Goal: Task Accomplishment & Management: Manage account settings

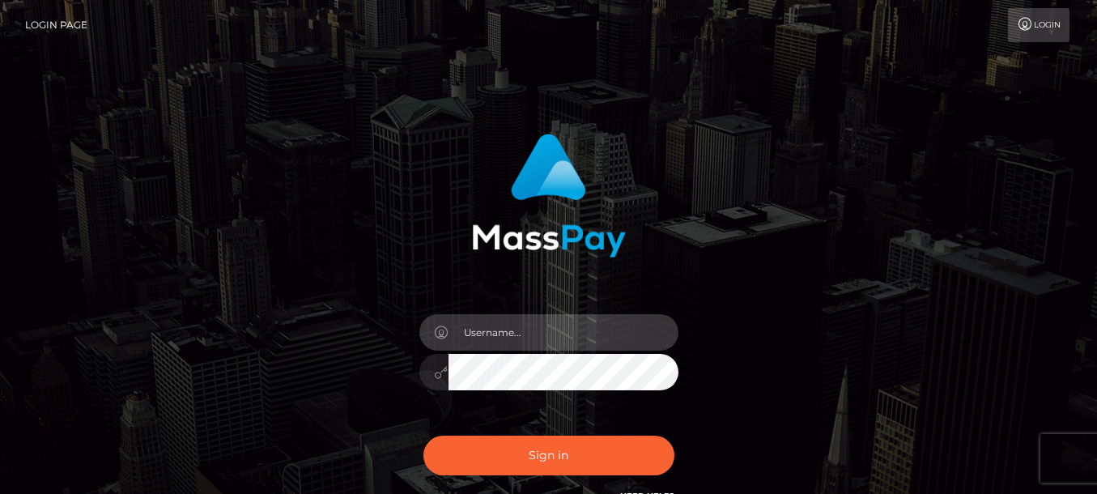
type input "[DOMAIN_NAME]"
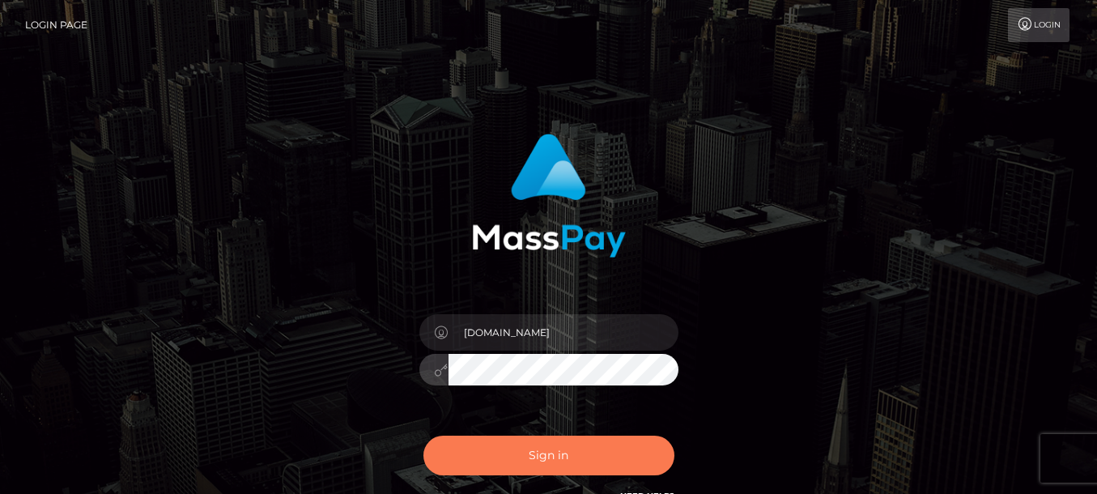
click at [518, 458] on button "Sign in" at bounding box center [549, 456] width 251 height 40
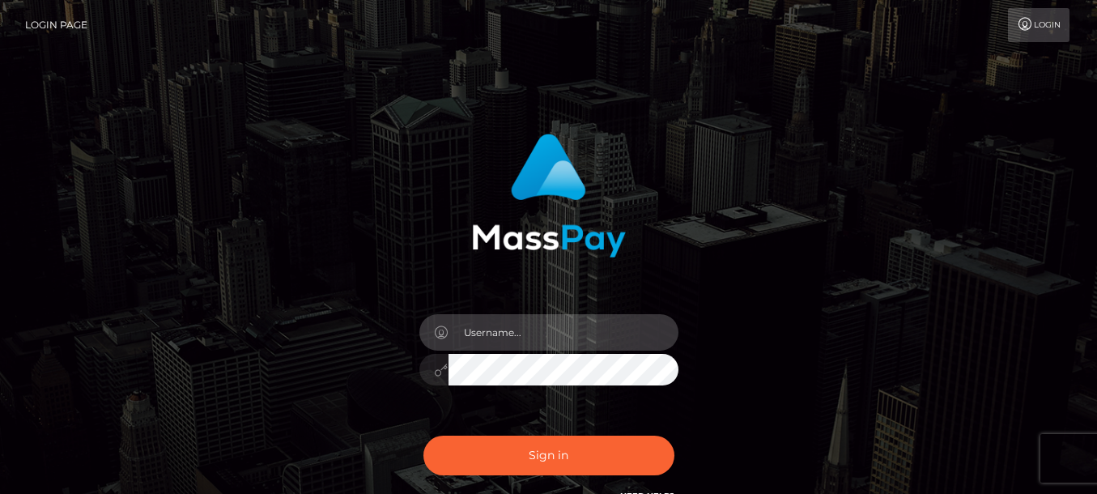
type input "dmen.fire"
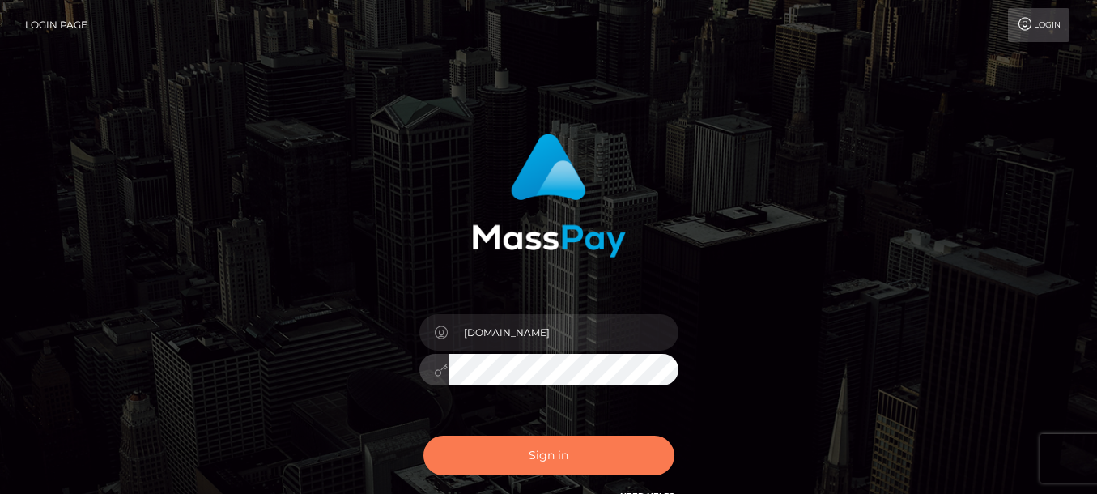
click at [521, 452] on button "Sign in" at bounding box center [549, 456] width 251 height 40
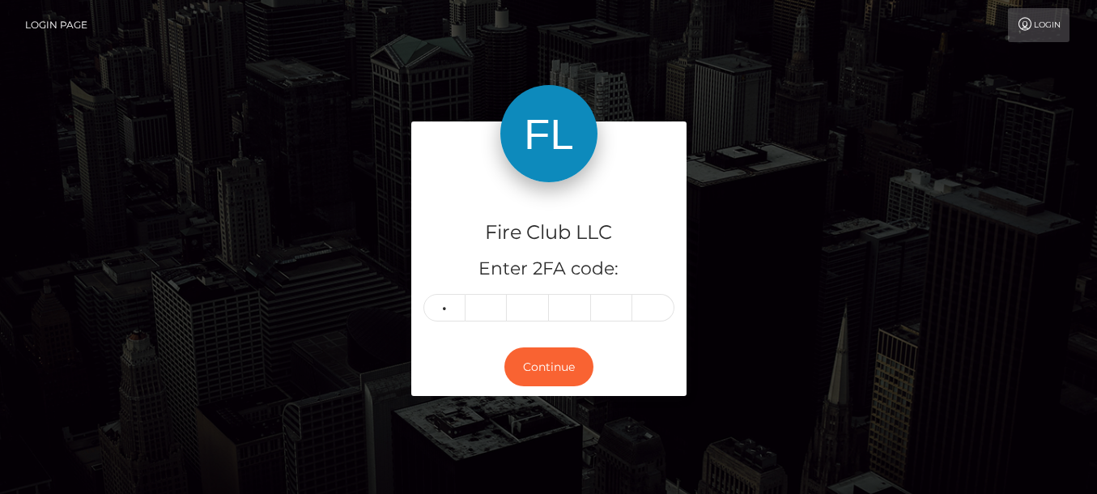
type input "2"
type input "3"
type input "7"
type input "8"
type input "2"
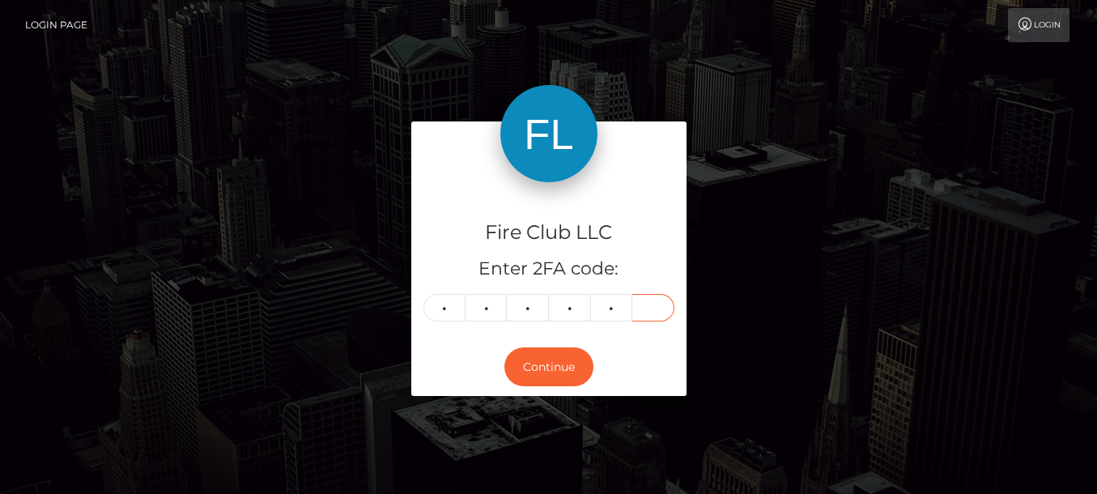
type input "9"
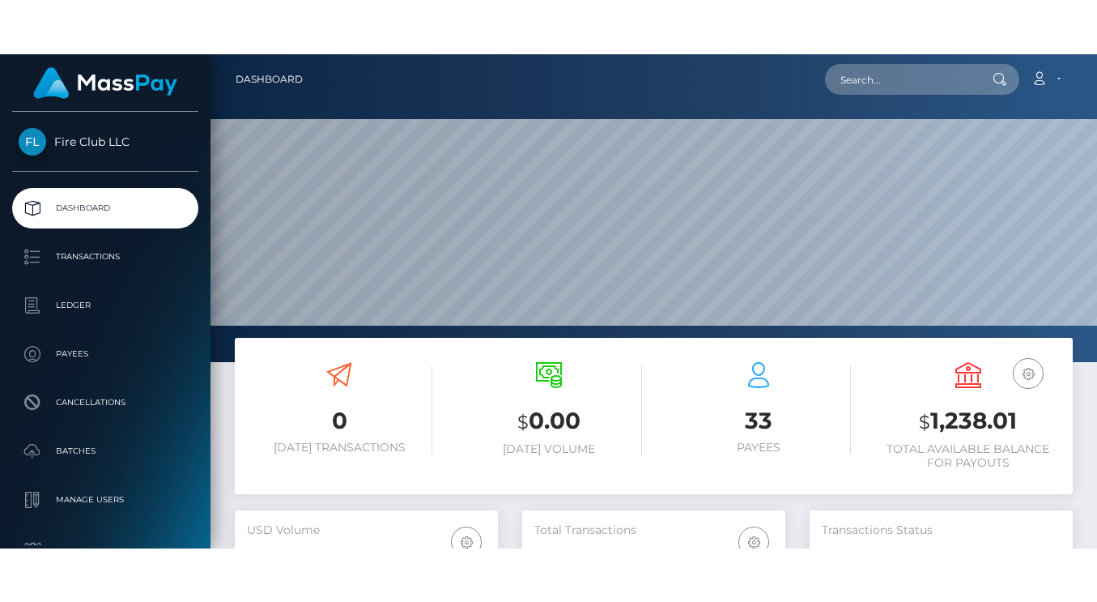
scroll to position [809601, 809623]
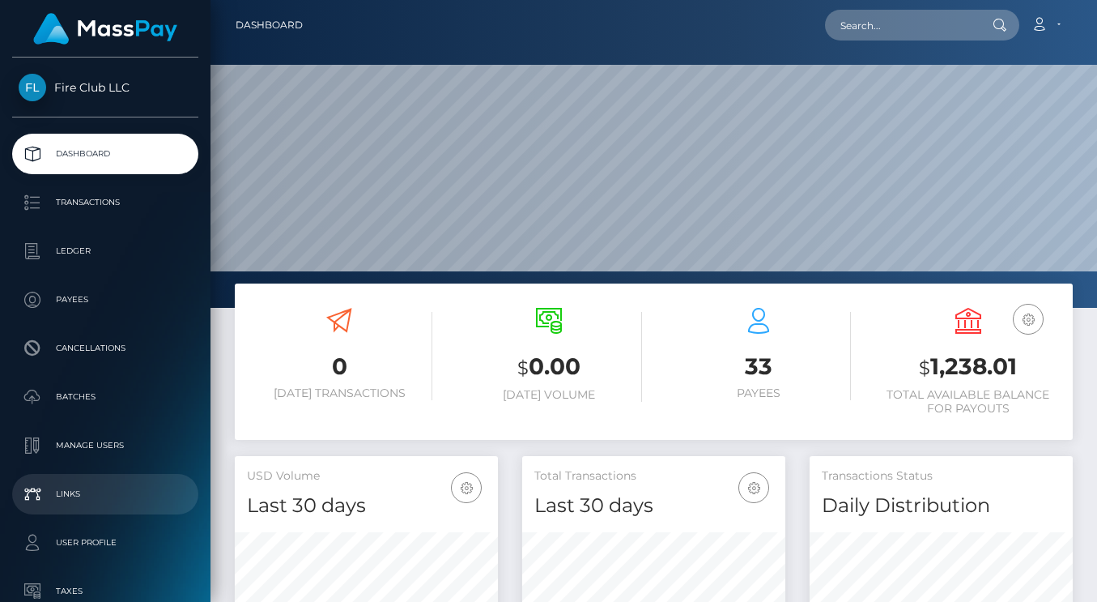
click at [114, 484] on p "Links" at bounding box center [105, 494] width 173 height 24
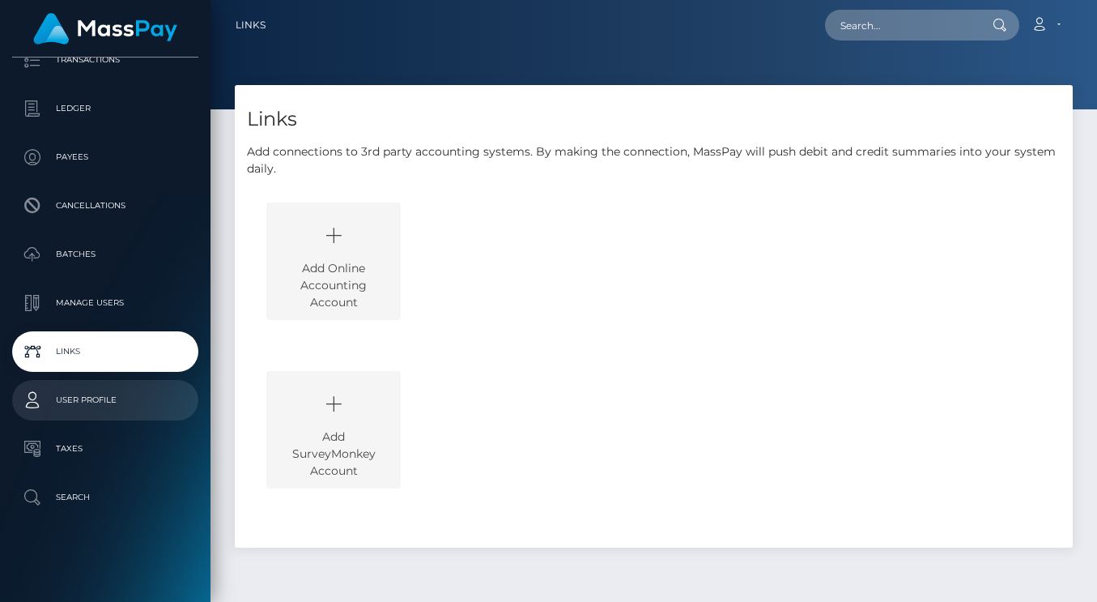
scroll to position [143, 0]
click at [116, 406] on p "User Profile" at bounding box center [105, 400] width 173 height 24
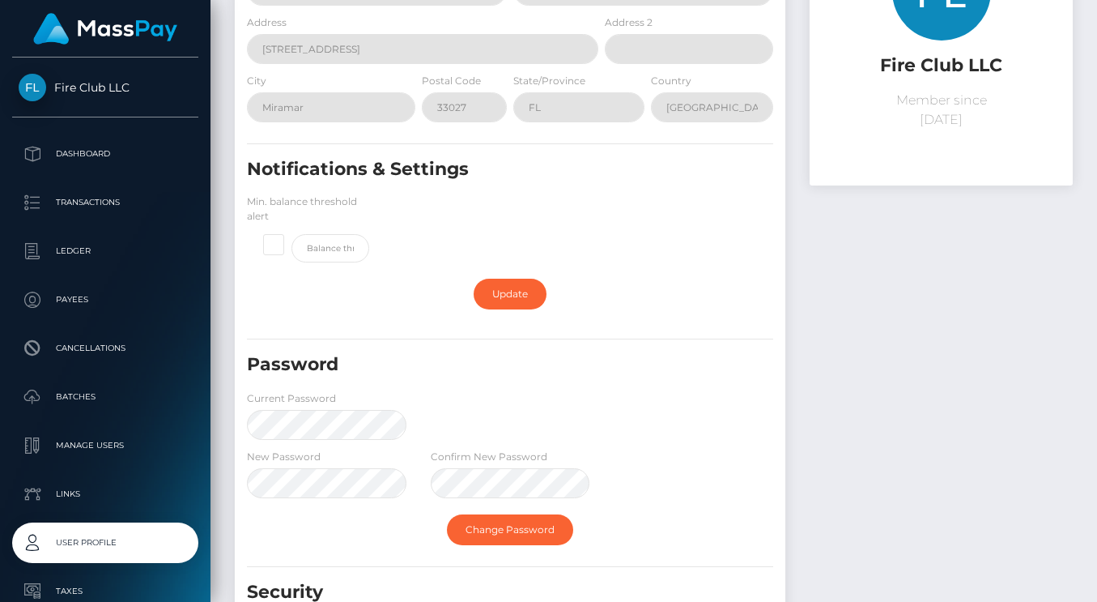
scroll to position [188, 0]
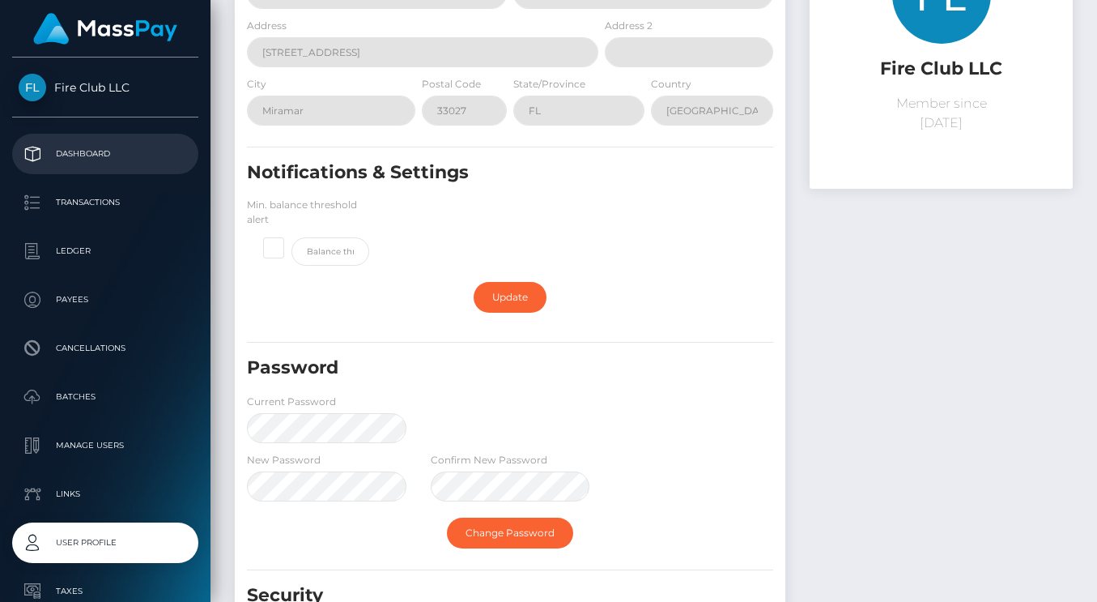
click at [103, 150] on p "Dashboard" at bounding box center [105, 154] width 173 height 24
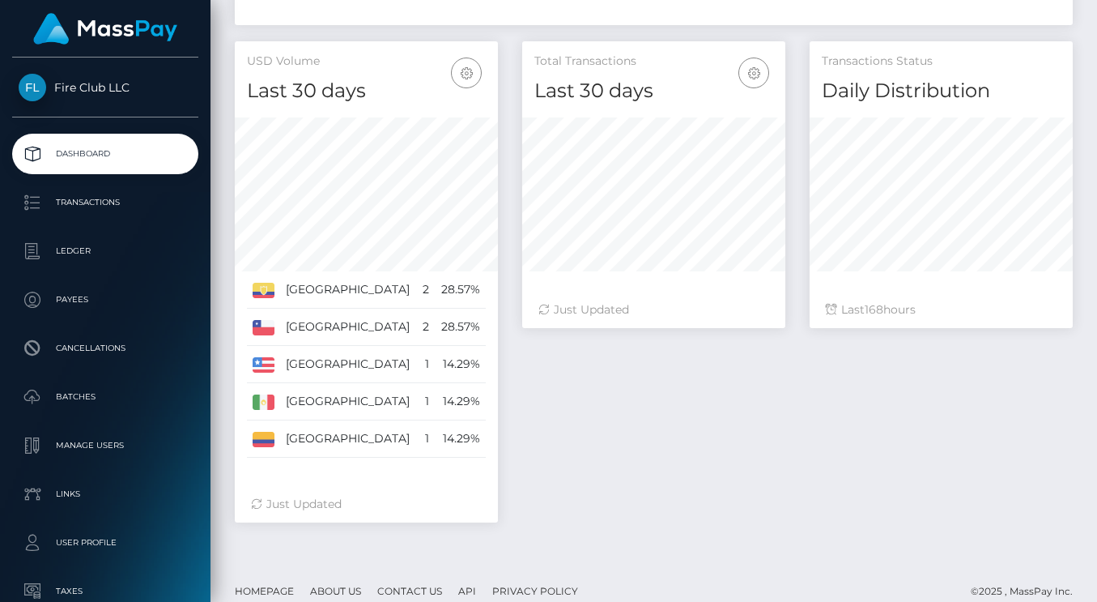
scroll to position [413, 0]
click at [748, 70] on icon "button" at bounding box center [753, 75] width 19 height 20
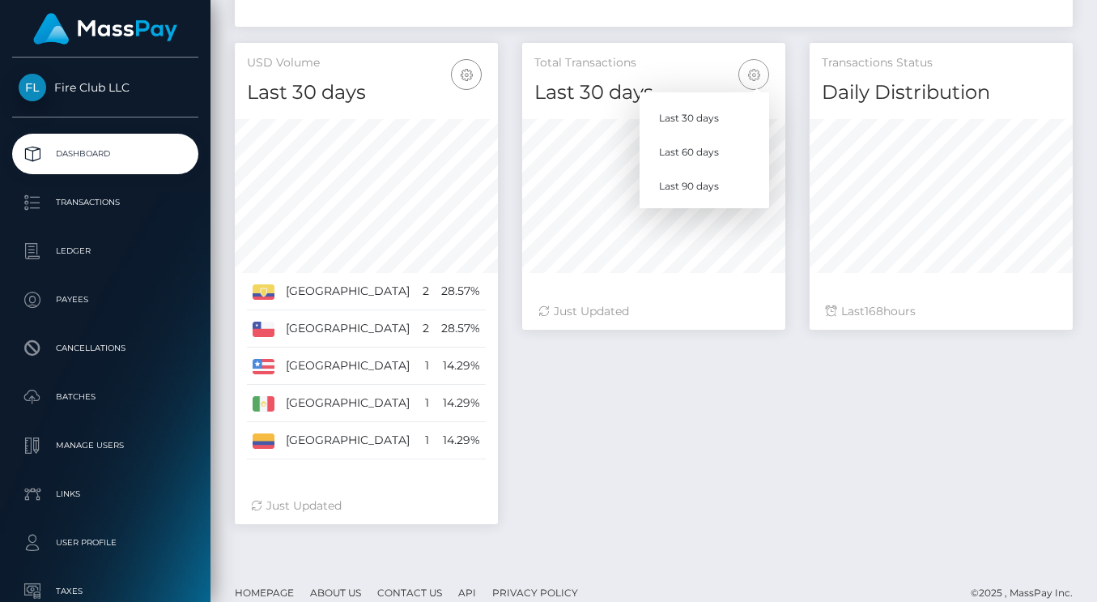
click at [711, 61] on h5 "Total Transactions" at bounding box center [654, 63] width 239 height 16
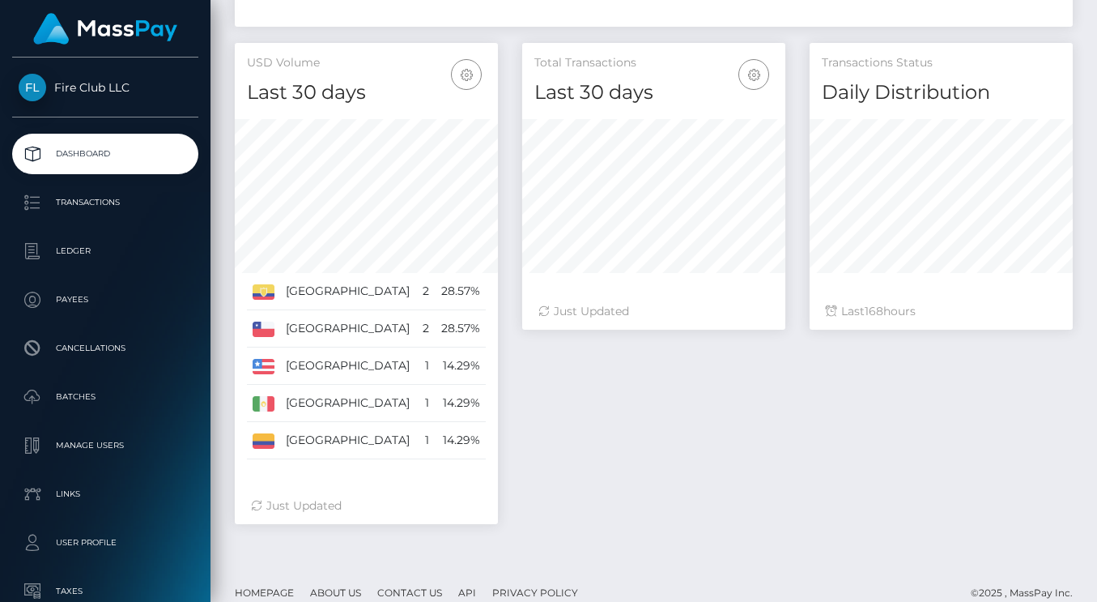
click at [610, 313] on div "Just Updated" at bounding box center [654, 311] width 231 height 17
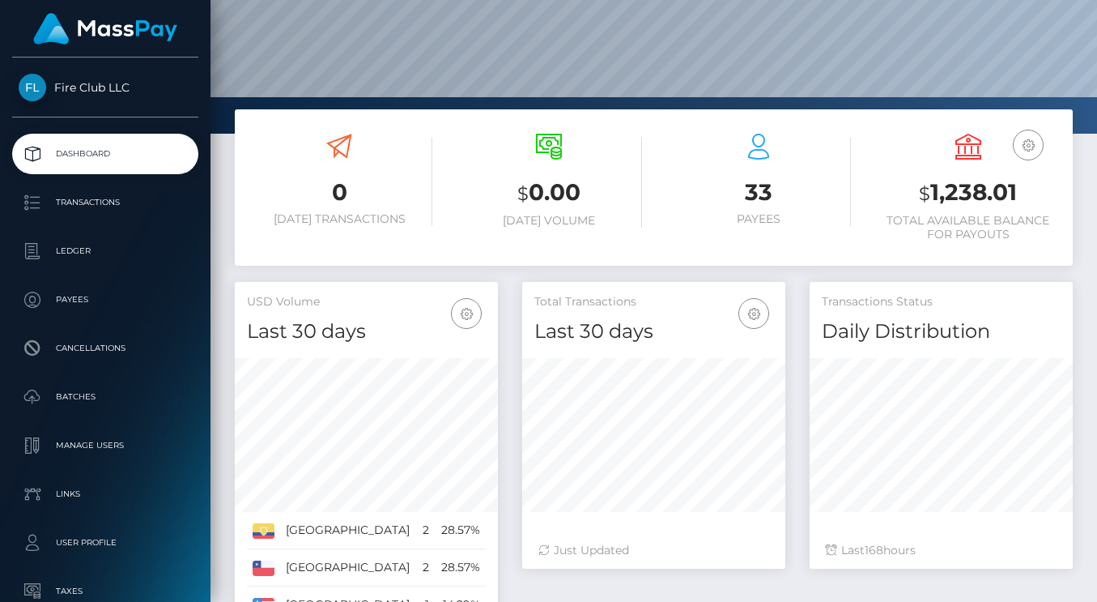
scroll to position [174, 0]
click at [108, 202] on p "Transactions" at bounding box center [105, 202] width 173 height 24
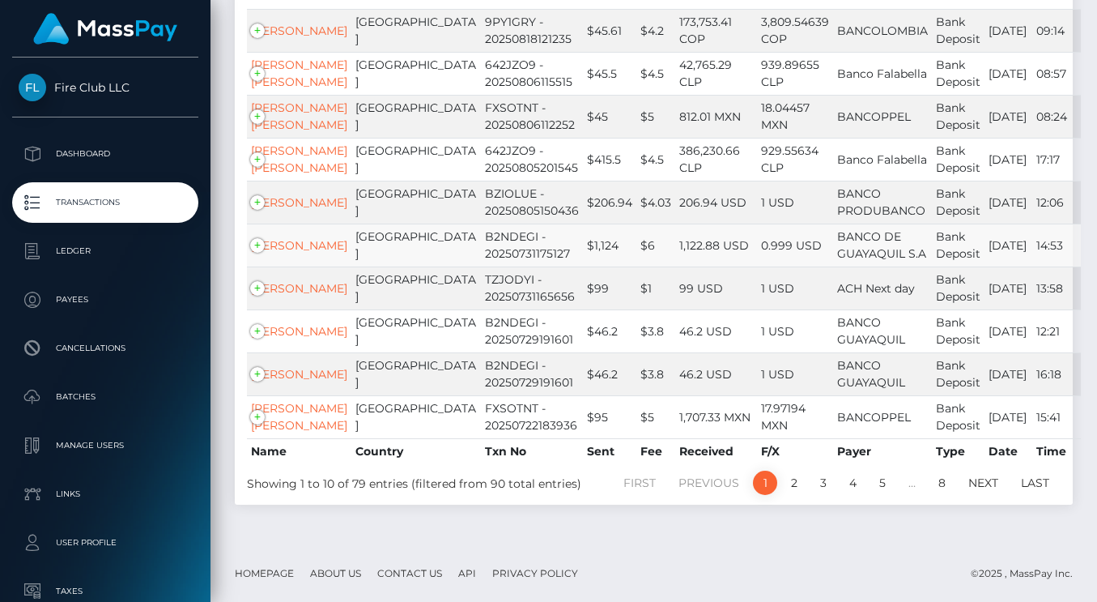
scroll to position [454, 0]
click at [85, 248] on p "Ledger" at bounding box center [105, 251] width 173 height 24
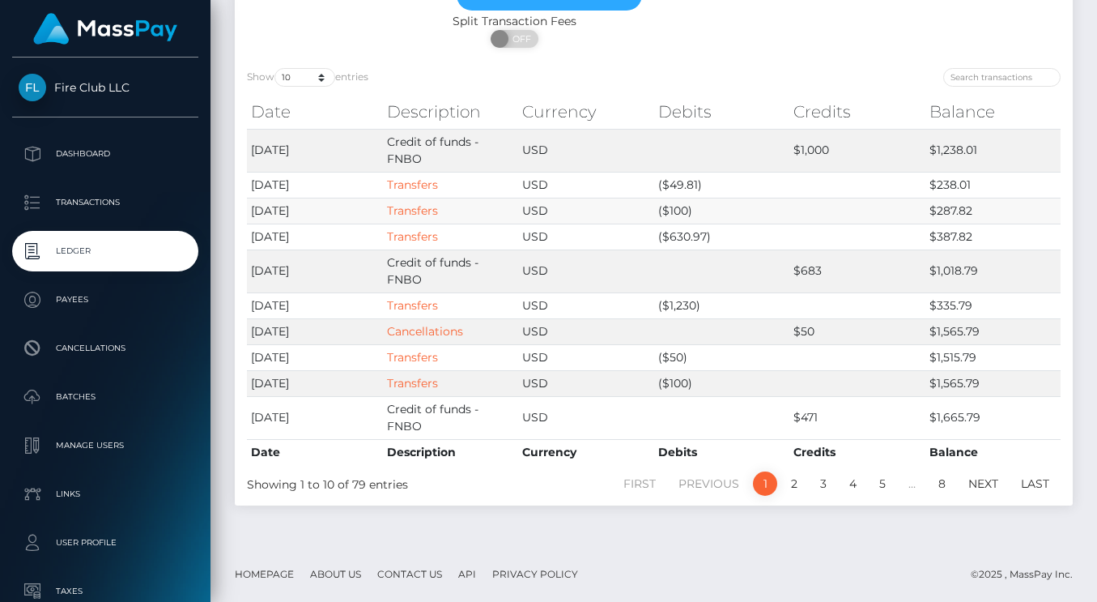
scroll to position [130, 0]
click at [62, 309] on p "Payees" at bounding box center [105, 300] width 173 height 24
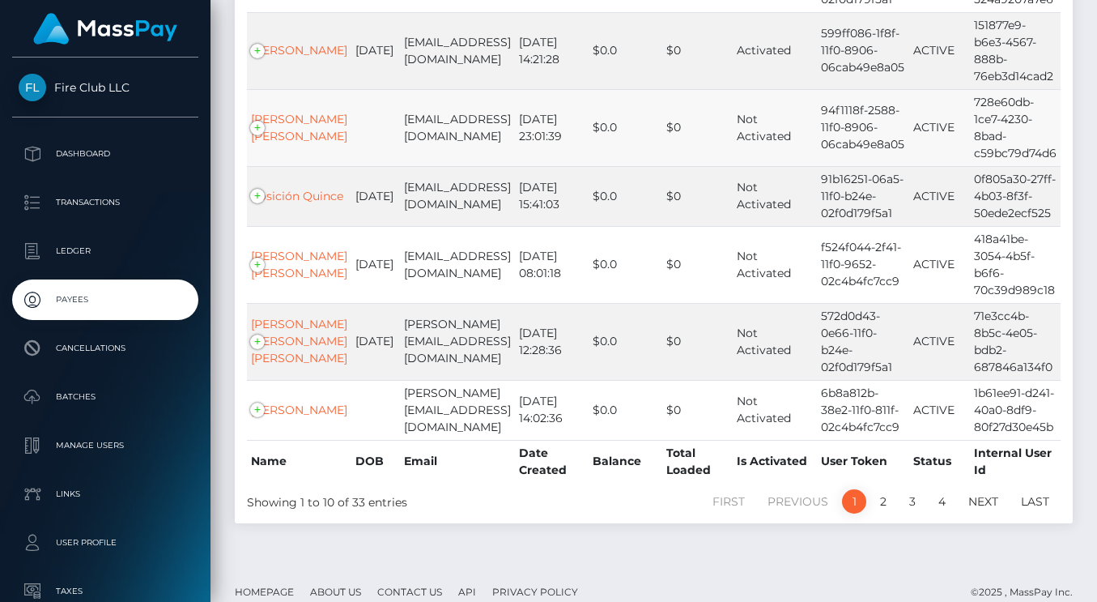
scroll to position [576, 0]
click at [110, 343] on p "Cancellations" at bounding box center [105, 348] width 173 height 24
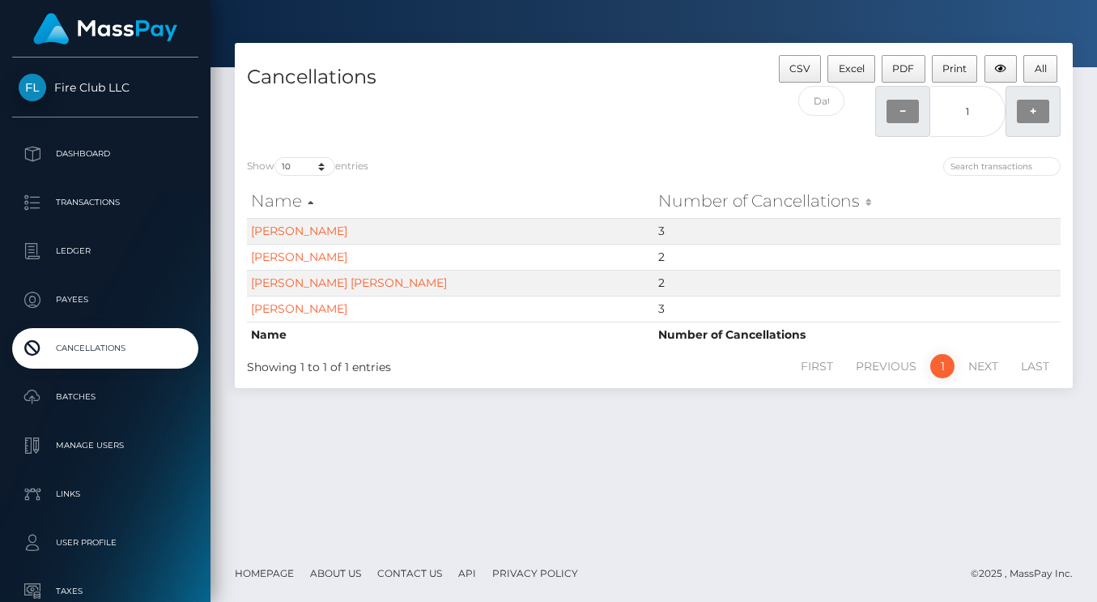
scroll to position [41, 0]
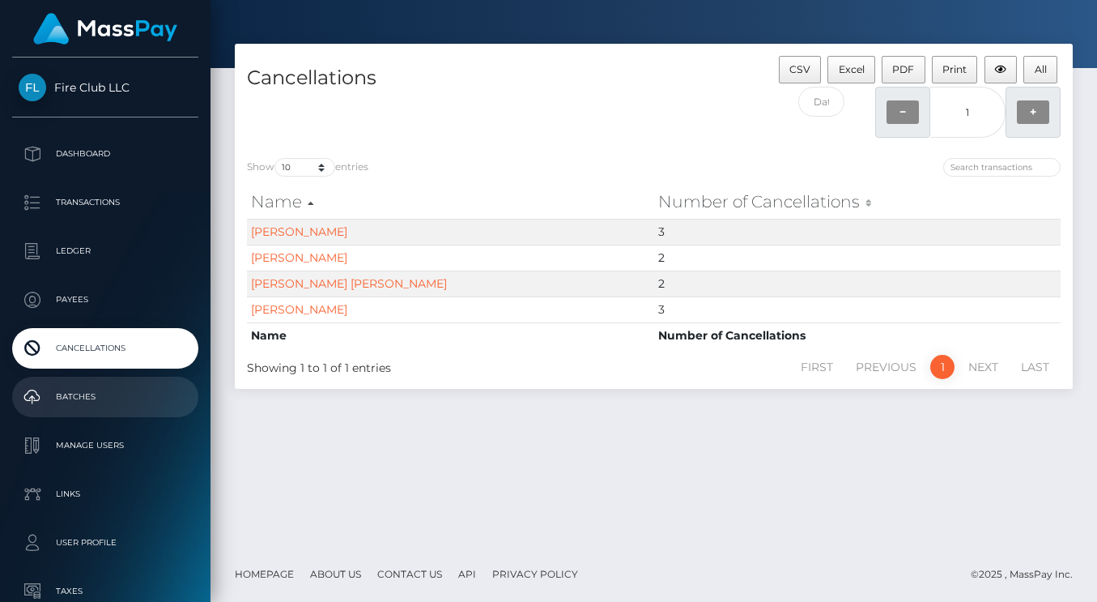
click at [70, 395] on p "Batches" at bounding box center [105, 397] width 173 height 24
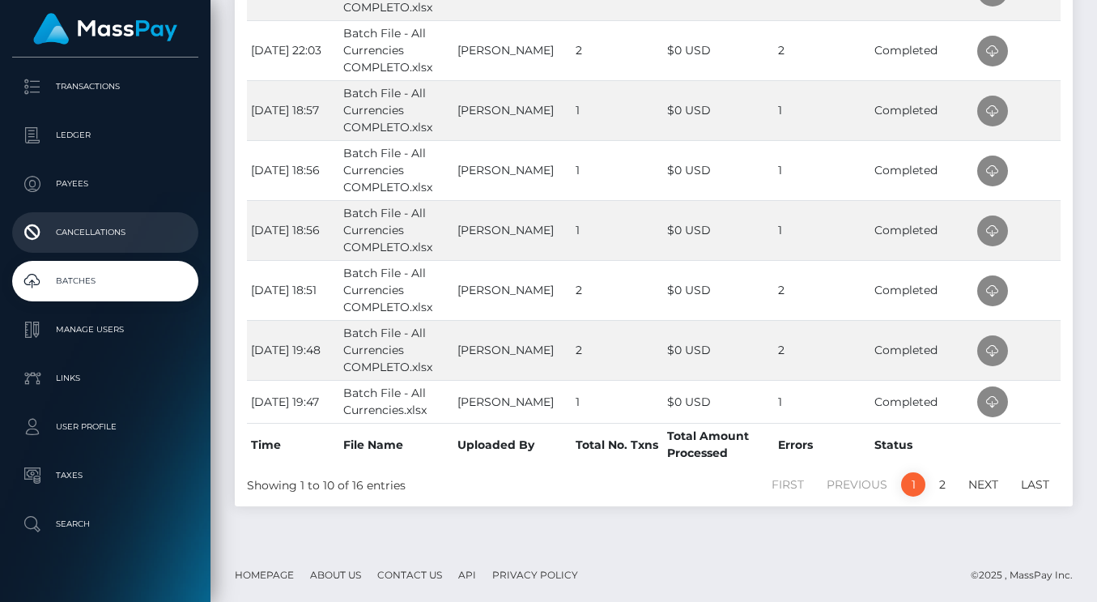
scroll to position [125, 0]
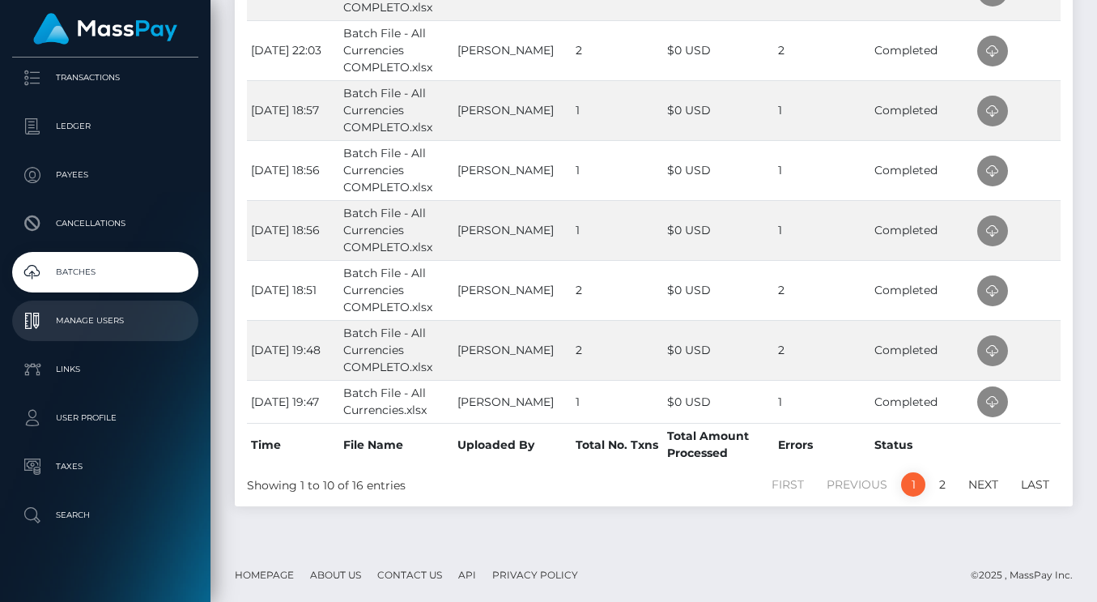
click at [96, 324] on p "Manage Users" at bounding box center [105, 321] width 173 height 24
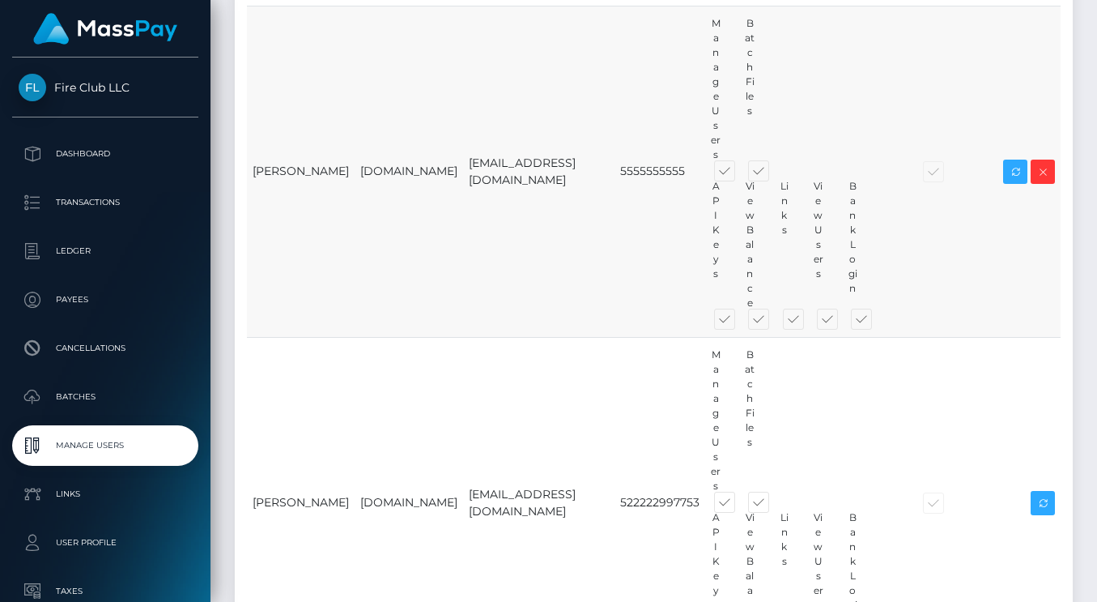
scroll to position [217, 0]
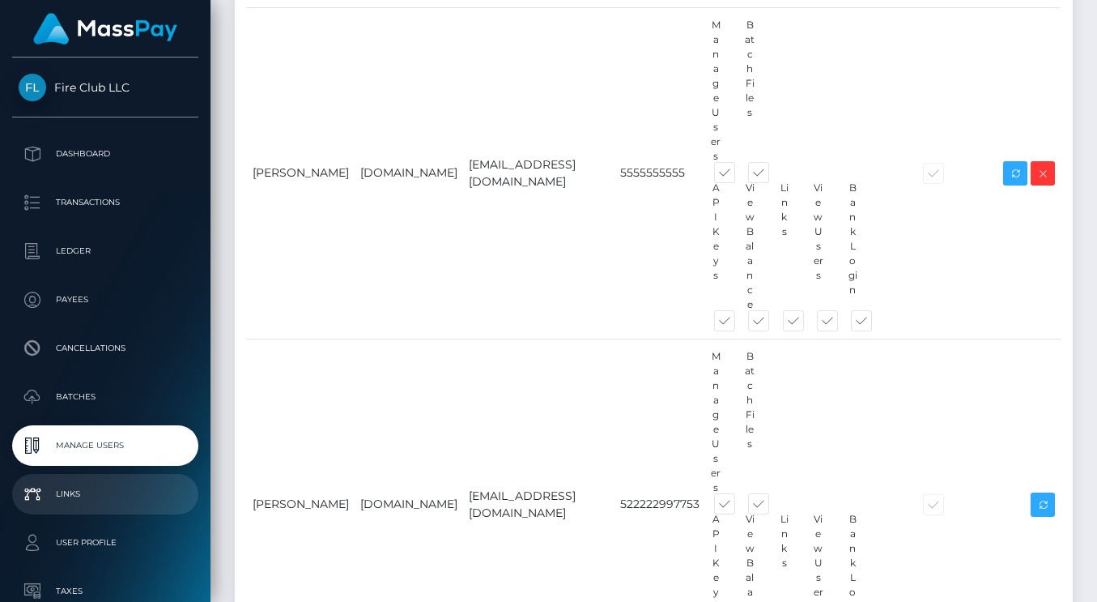
click at [85, 484] on p "Links" at bounding box center [105, 494] width 173 height 24
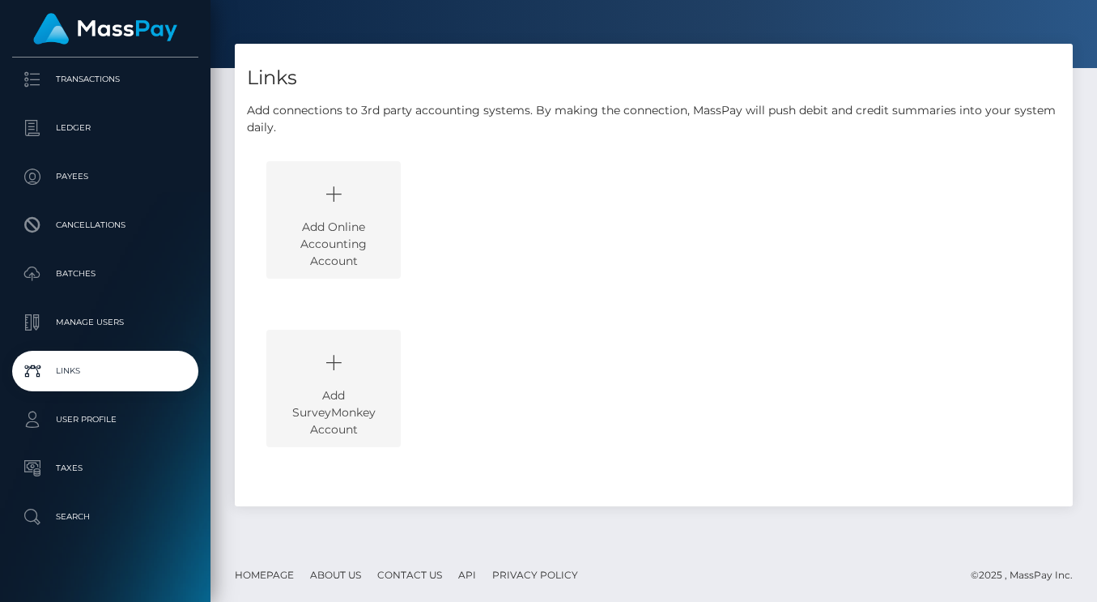
scroll to position [128, 0]
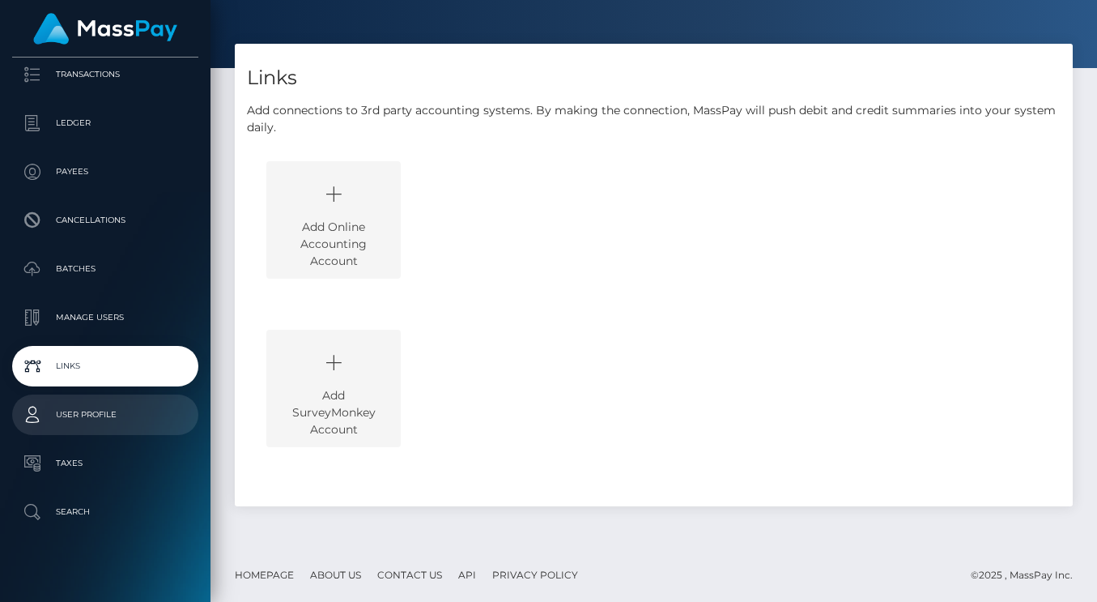
click at [91, 415] on p "User Profile" at bounding box center [105, 415] width 173 height 24
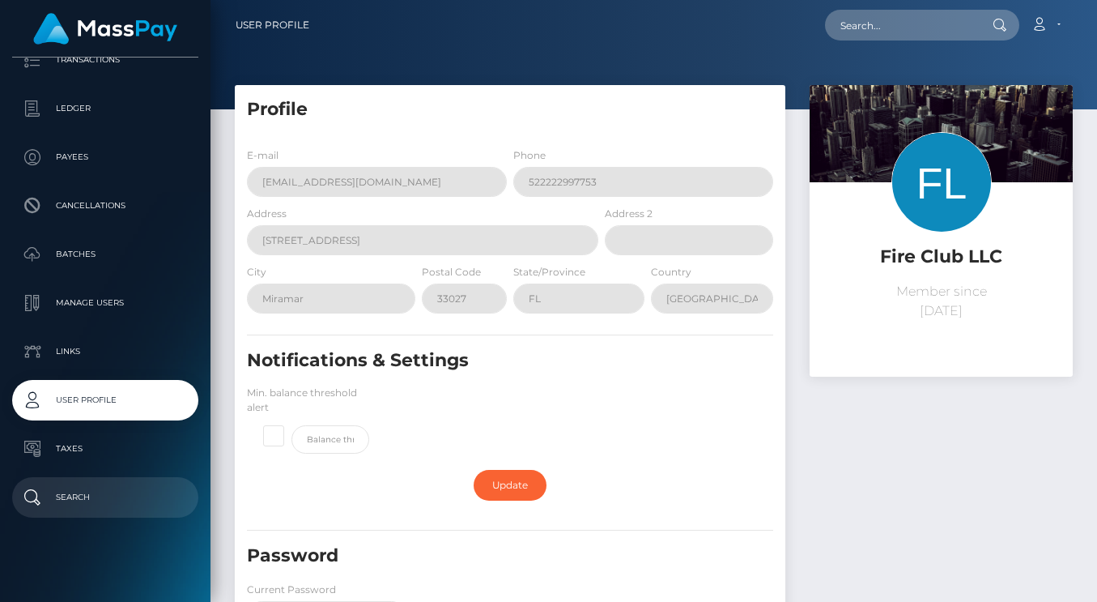
scroll to position [143, 0]
click at [83, 503] on p "Search" at bounding box center [105, 497] width 173 height 24
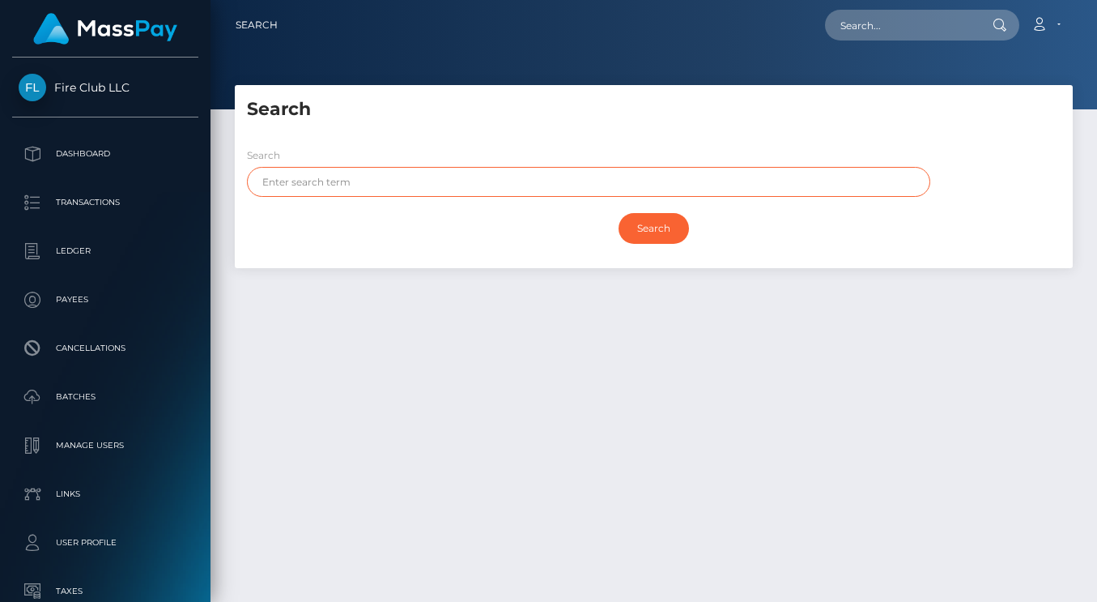
click at [304, 186] on input "text" at bounding box center [589, 182] width 684 height 30
type input "webhook"
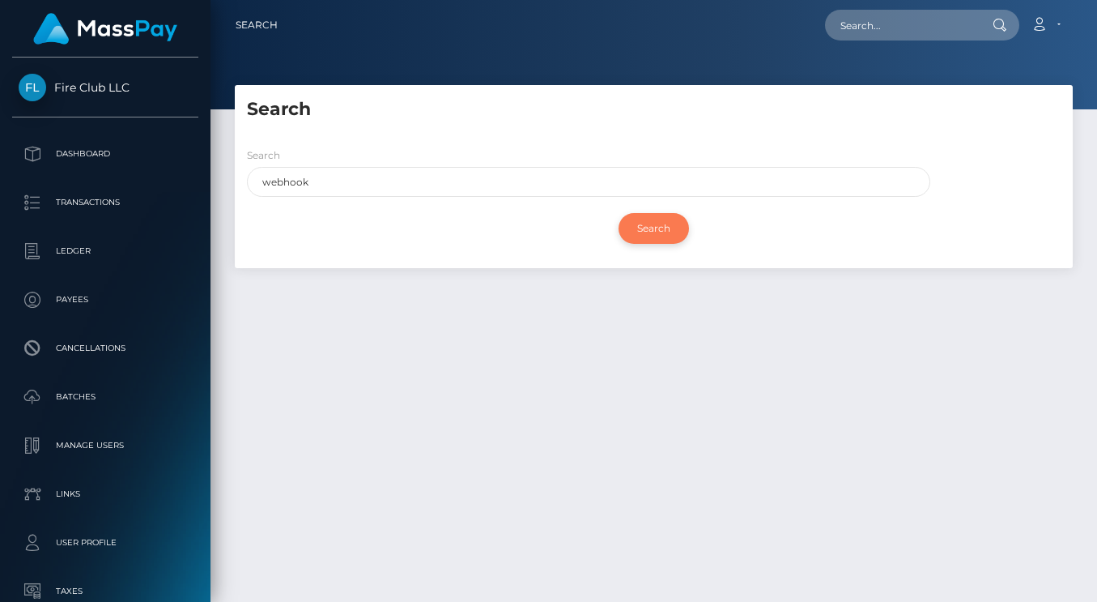
click at [667, 238] on input "Search" at bounding box center [654, 228] width 70 height 31
click at [658, 227] on input "Search" at bounding box center [654, 228] width 70 height 31
click at [652, 216] on input "Search" at bounding box center [654, 228] width 70 height 31
click at [654, 219] on input "Search" at bounding box center [654, 228] width 70 height 31
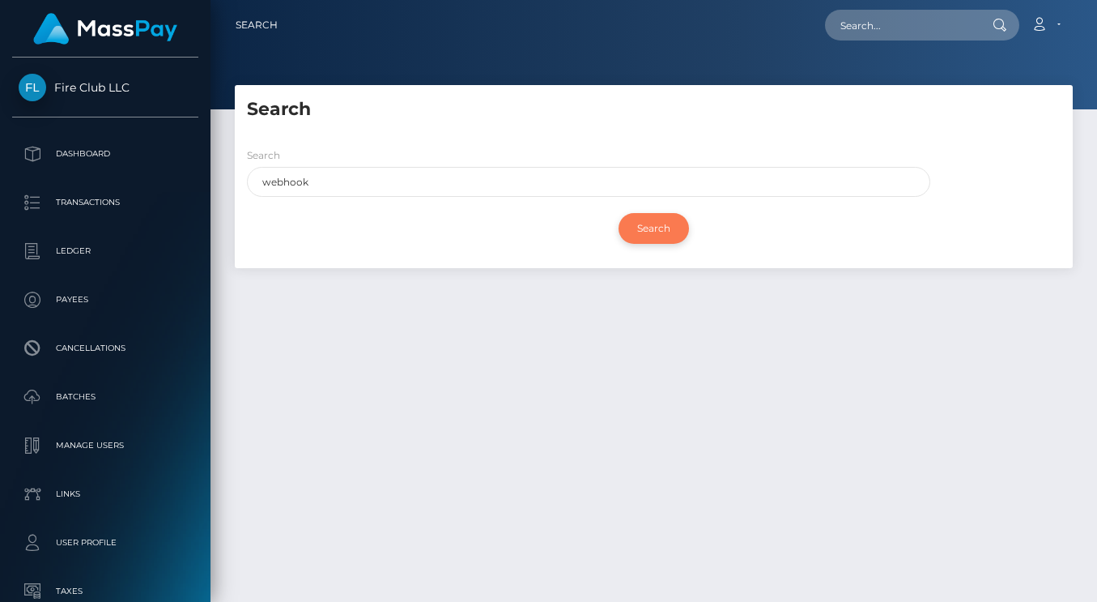
click at [654, 219] on input "Search" at bounding box center [654, 228] width 70 height 31
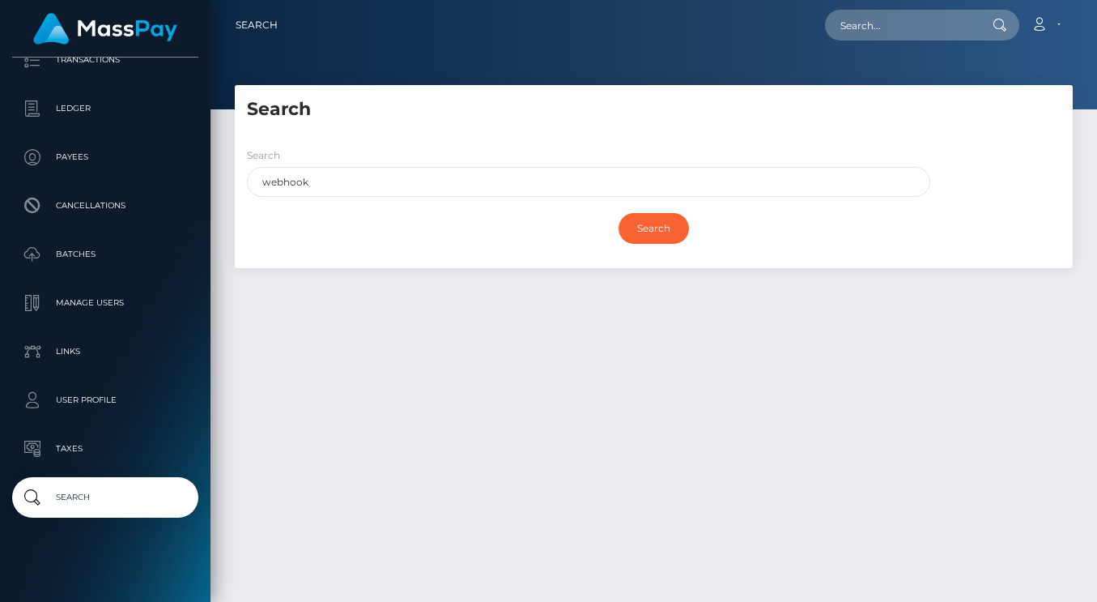
scroll to position [143, 0]
click at [648, 231] on input "Search" at bounding box center [654, 228] width 70 height 31
click at [651, 228] on input "Search" at bounding box center [654, 228] width 70 height 31
click at [669, 225] on input "Search" at bounding box center [654, 228] width 70 height 31
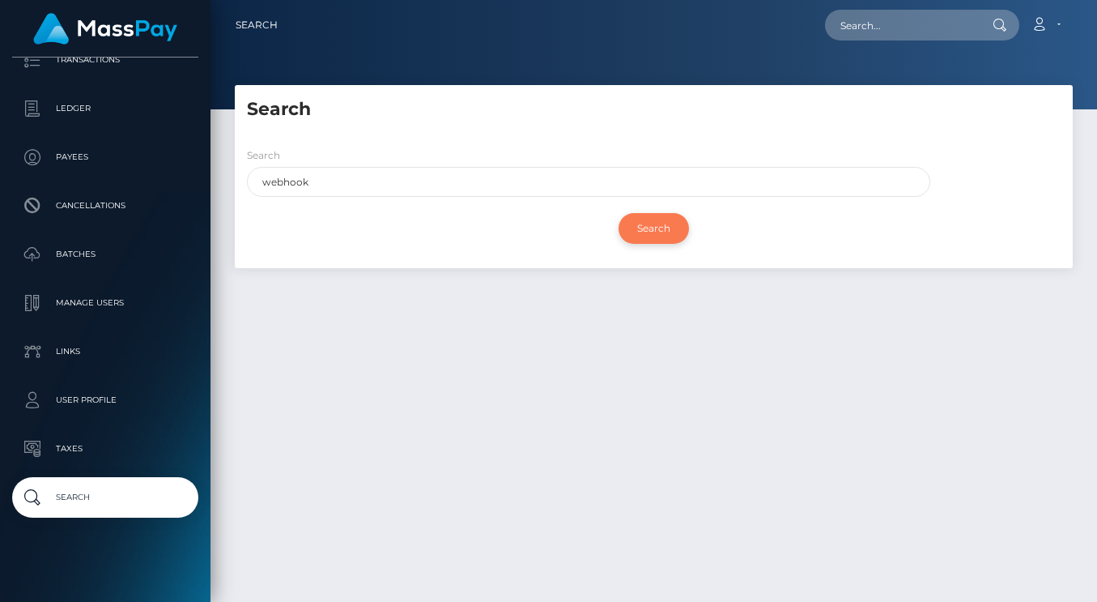
click at [669, 225] on input "Search" at bounding box center [654, 228] width 70 height 31
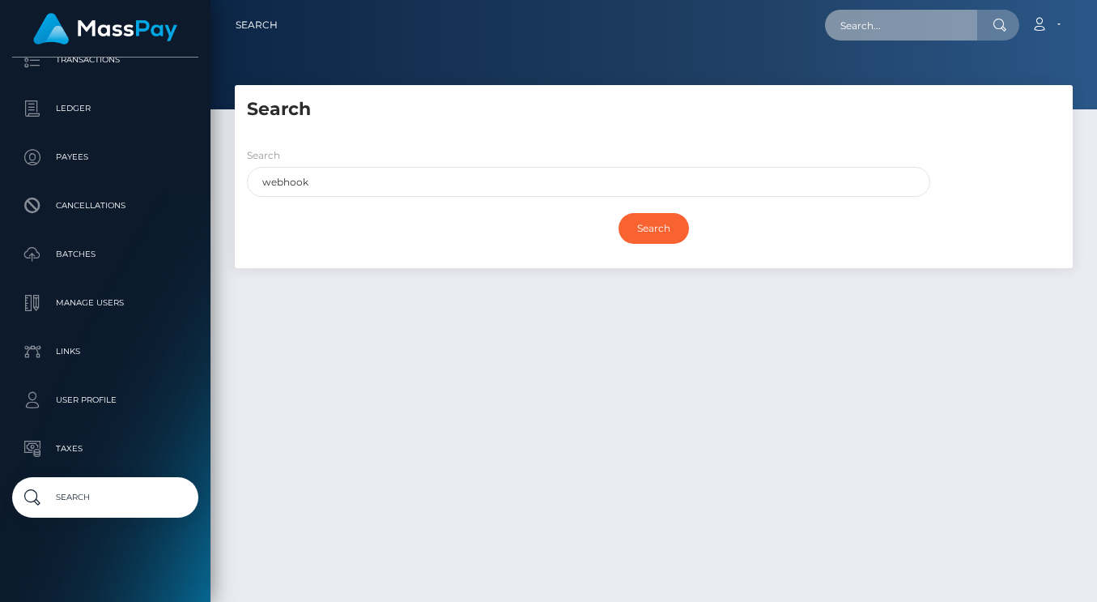
click at [869, 28] on input "text" at bounding box center [901, 25] width 152 height 31
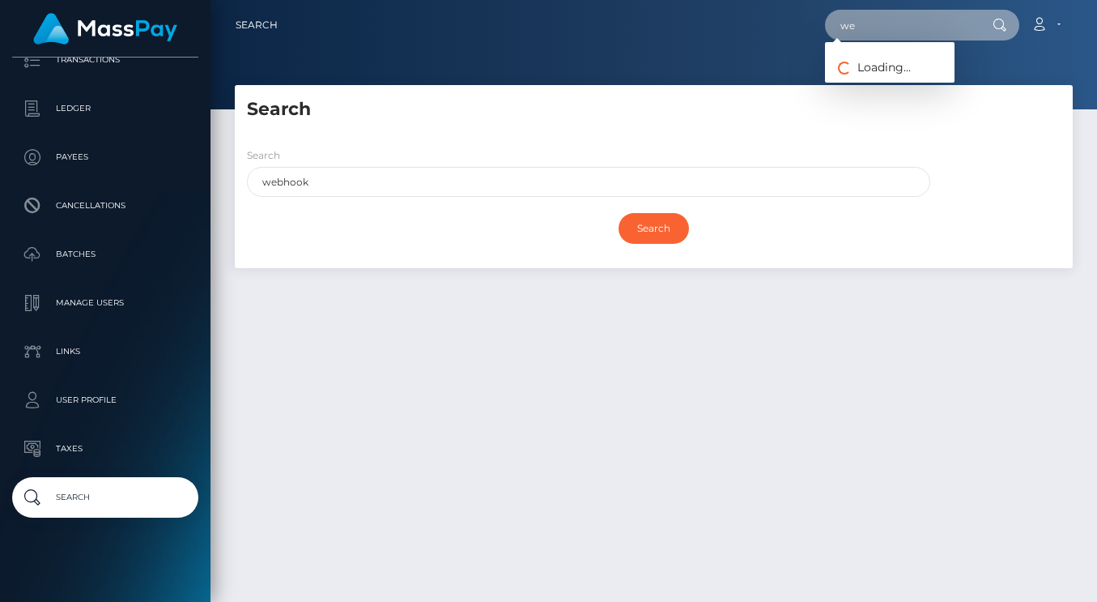
type input "w"
type input "url"
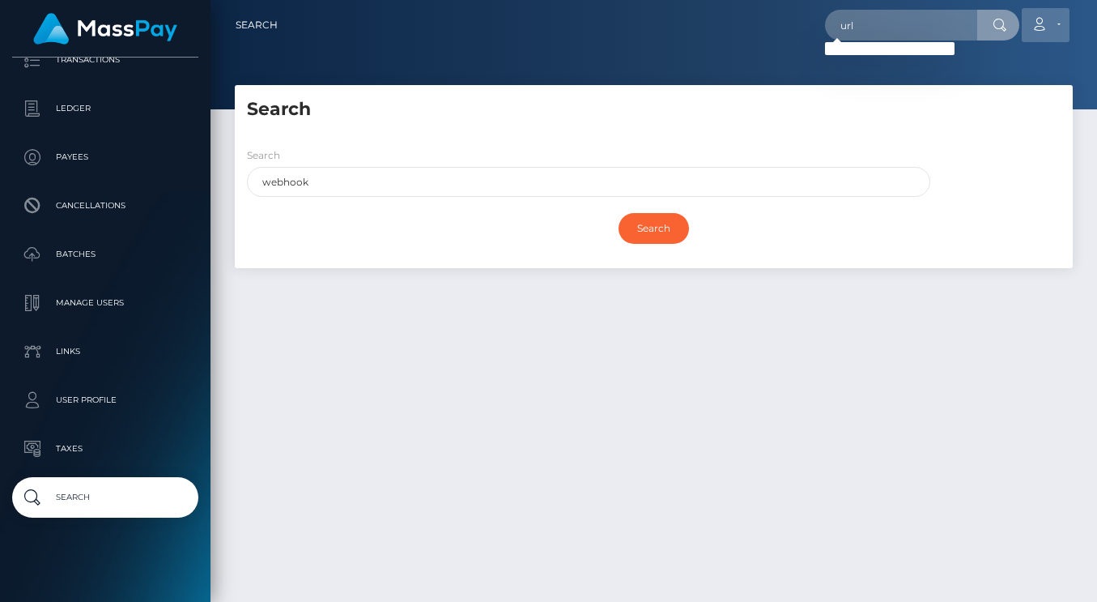
click at [1046, 35] on link "Account" at bounding box center [1046, 25] width 48 height 34
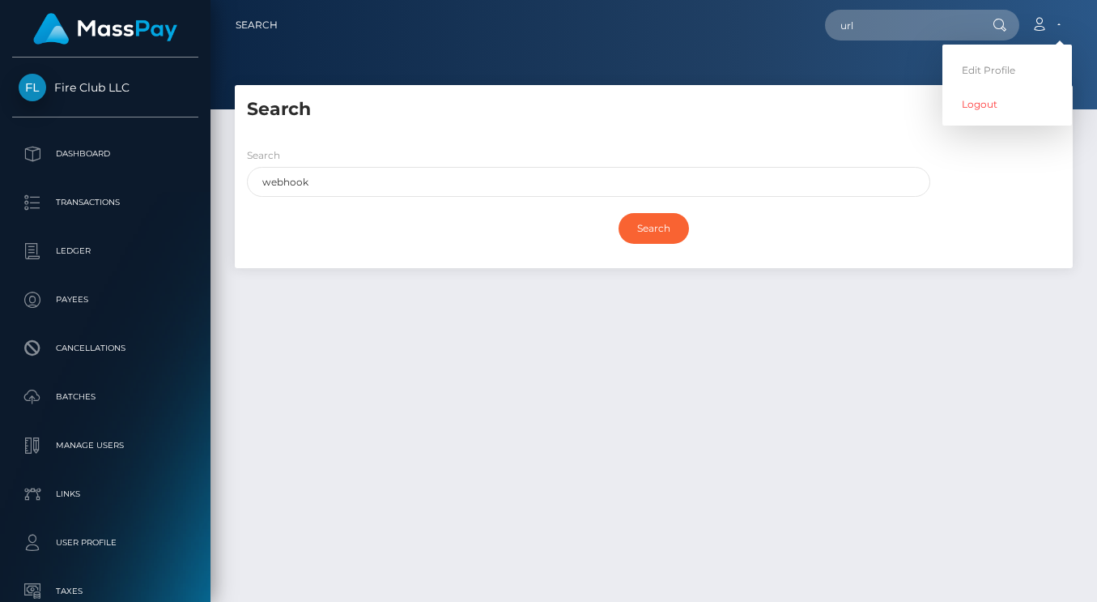
click at [75, 80] on span "Fire Club LLC" at bounding box center [105, 87] width 186 height 15
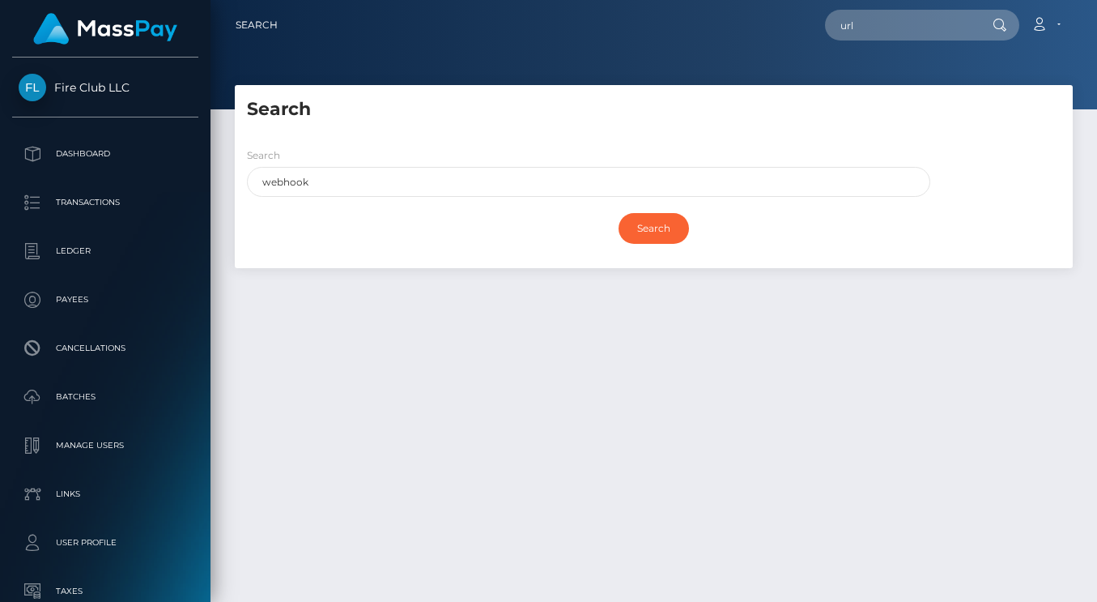
click at [78, 89] on span "Fire Club LLC" at bounding box center [105, 87] width 186 height 15
click at [32, 82] on span "Fire Club LLC" at bounding box center [105, 87] width 186 height 15
click at [93, 77] on link "Fire Club LLC" at bounding box center [105, 88] width 211 height 28
click at [36, 87] on span "Fire Club LLC" at bounding box center [105, 87] width 186 height 15
click at [87, 84] on span "Fire Club LLC" at bounding box center [105, 87] width 186 height 15
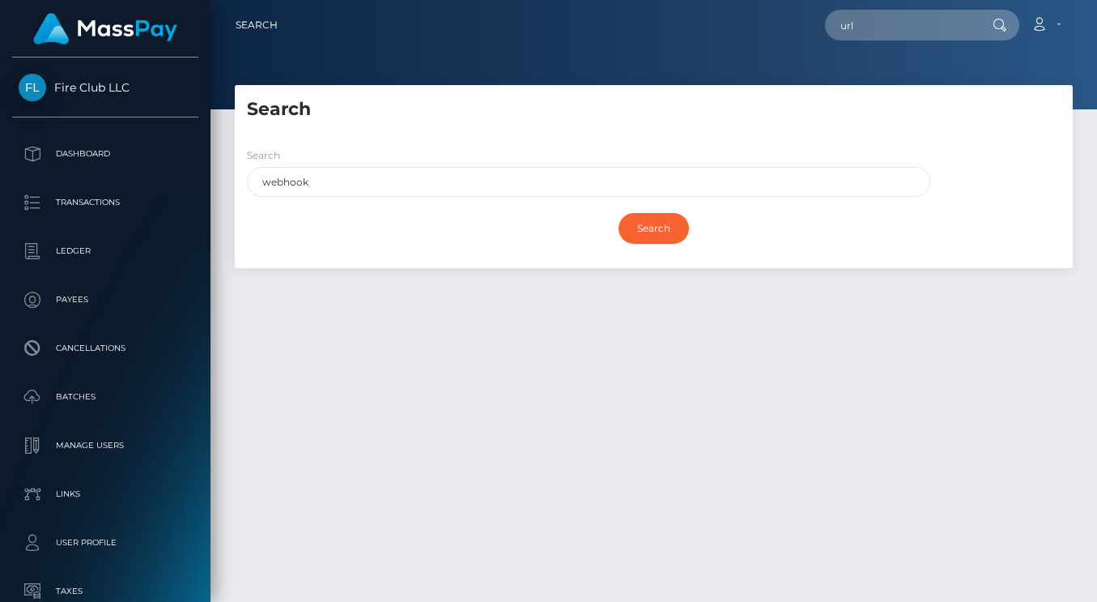
click at [87, 84] on span "Fire Club LLC" at bounding box center [105, 87] width 186 height 15
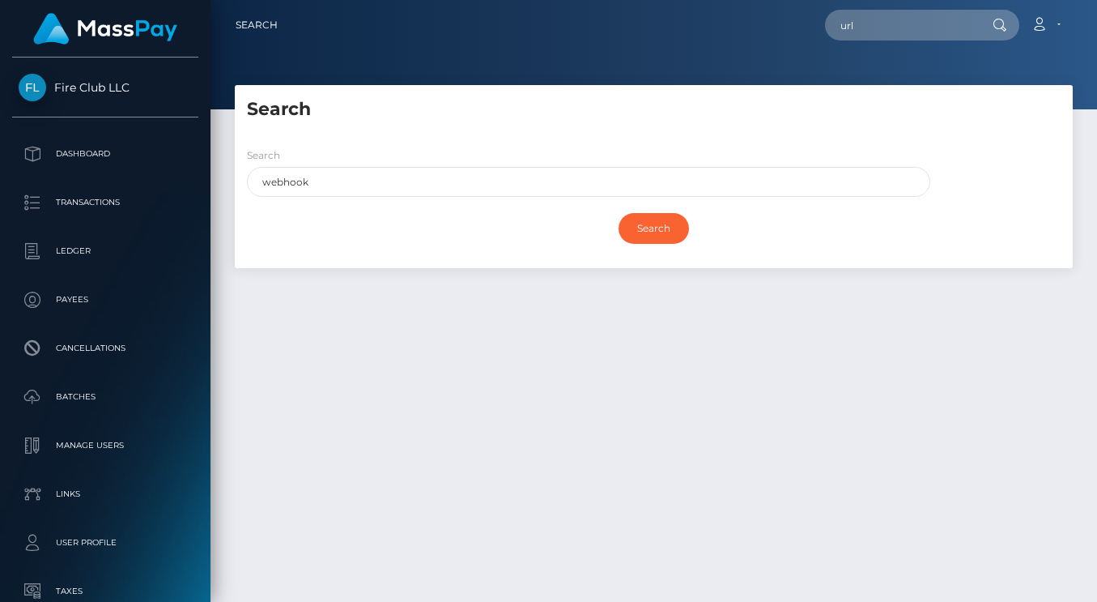
click at [32, 84] on span "Fire Club LLC" at bounding box center [105, 87] width 186 height 15
click at [259, 23] on link "Search" at bounding box center [257, 25] width 42 height 34
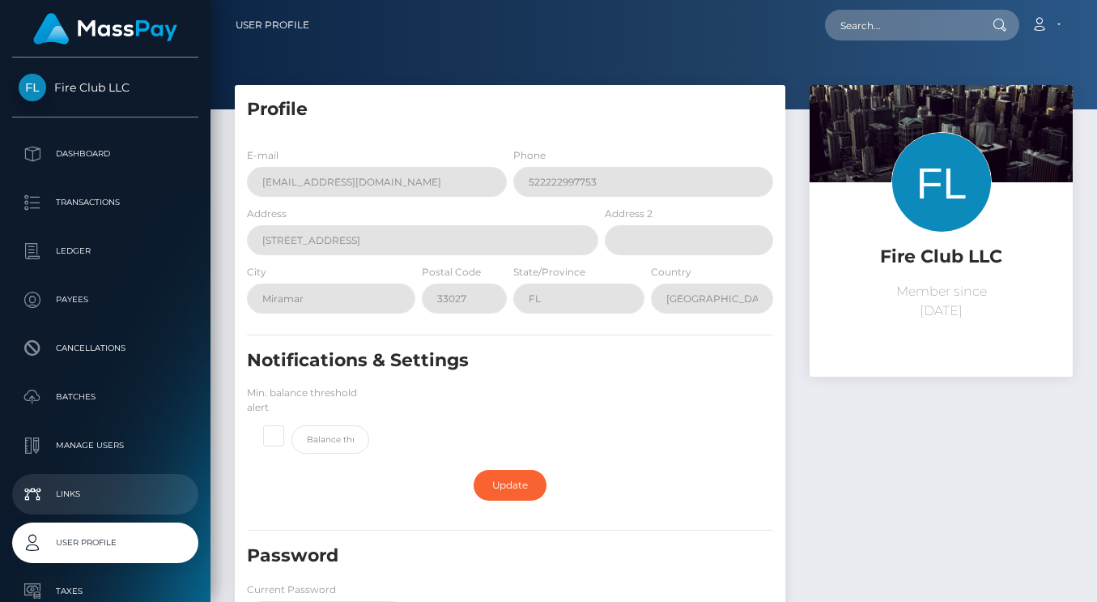
click at [87, 488] on p "Links" at bounding box center [105, 494] width 173 height 24
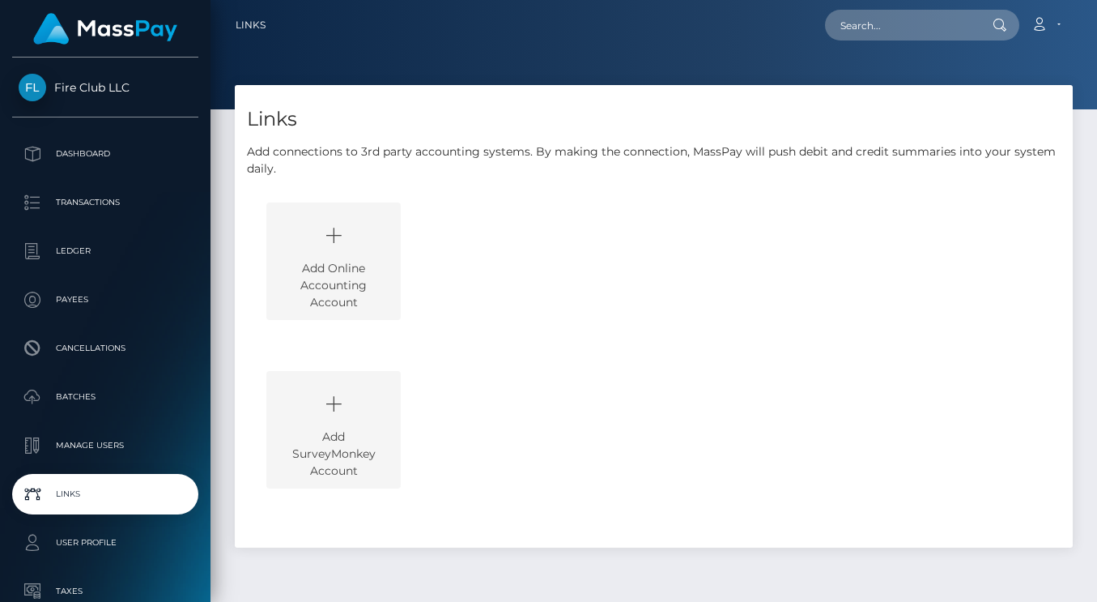
click at [343, 244] on icon at bounding box center [333, 235] width 97 height 49
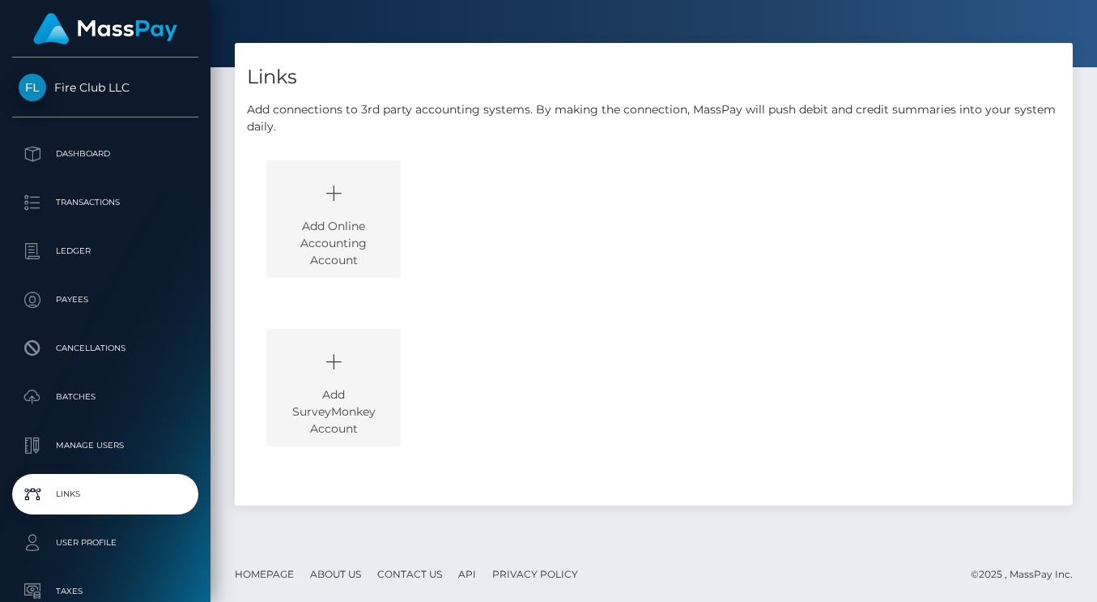
scroll to position [41, 0]
click at [333, 371] on icon at bounding box center [333, 363] width 97 height 49
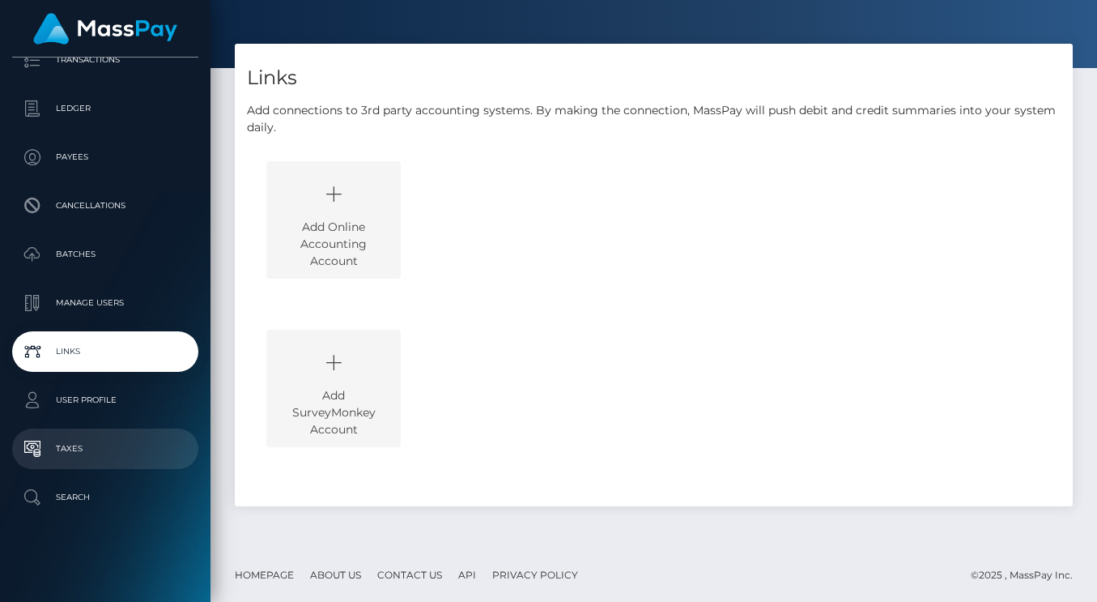
scroll to position [143, 0]
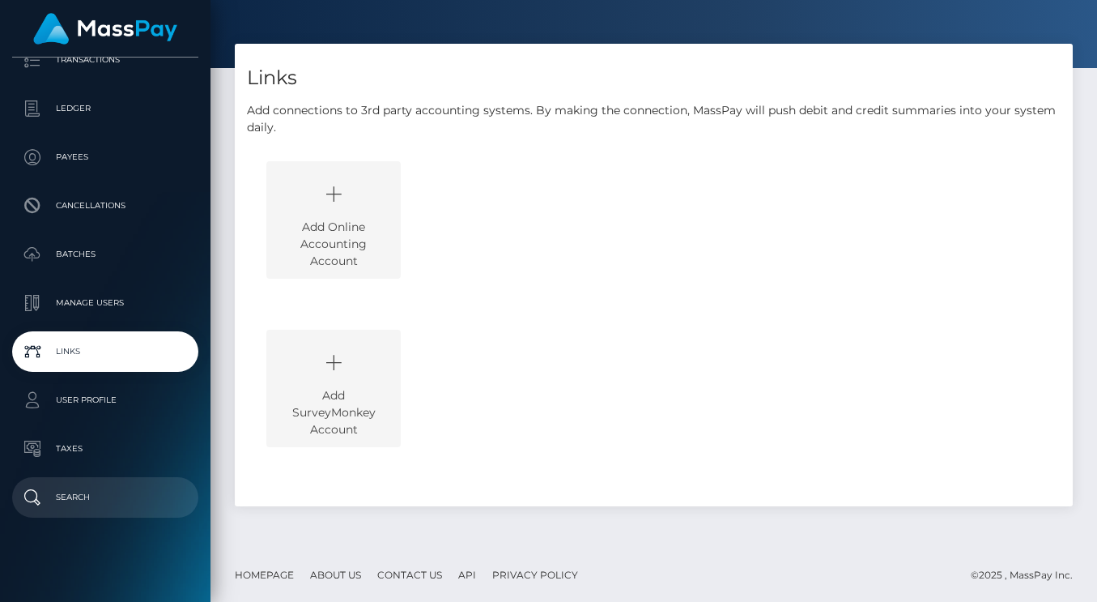
click at [87, 495] on p "Search" at bounding box center [105, 497] width 173 height 24
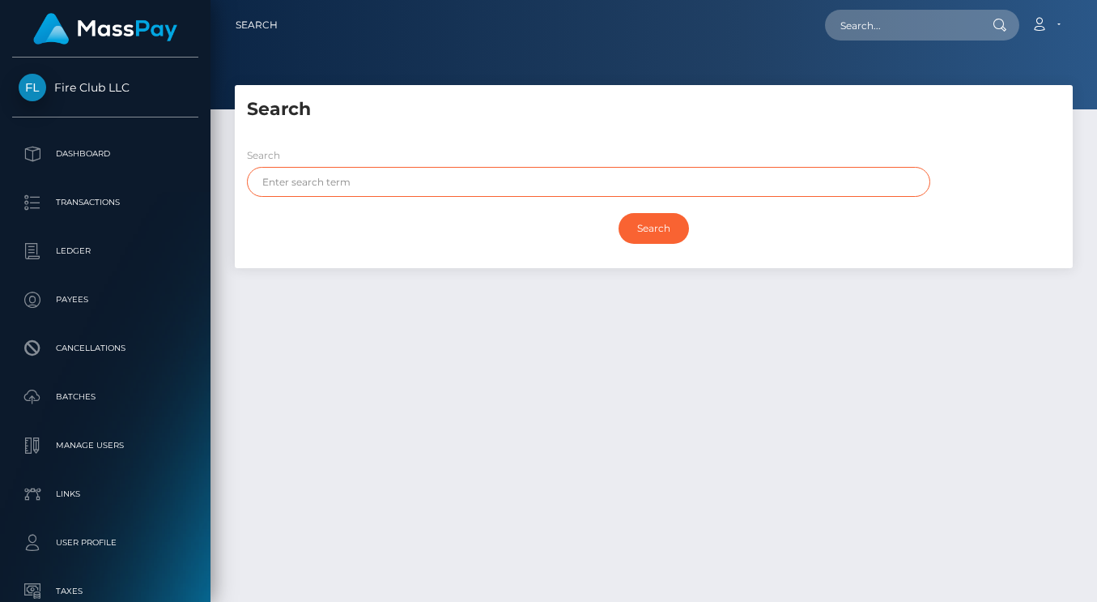
click at [403, 187] on input "text" at bounding box center [589, 182] width 684 height 30
type input "api keys"
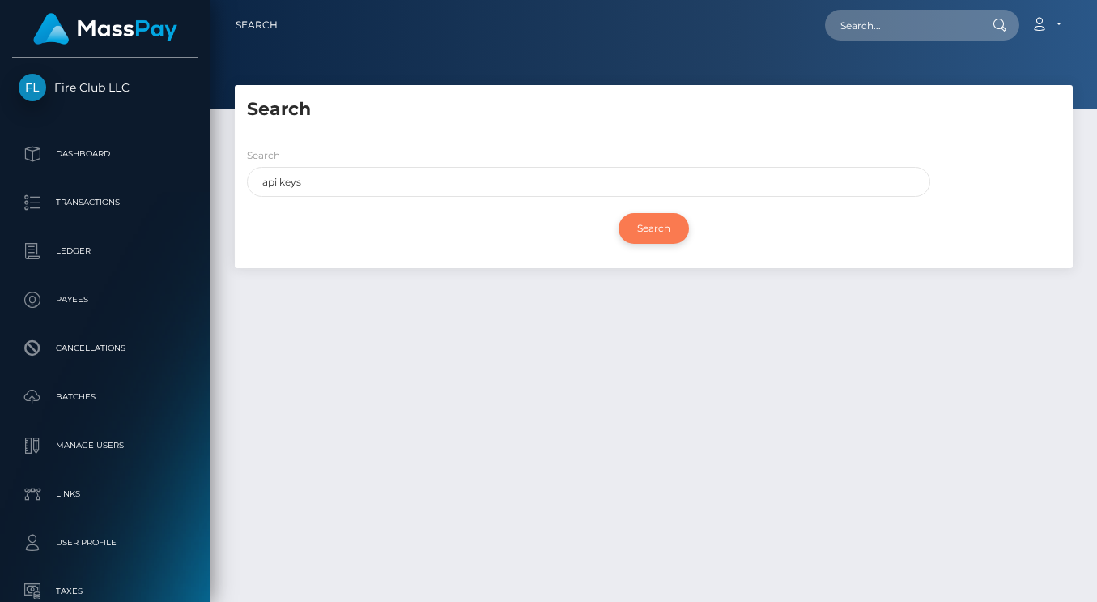
click at [663, 228] on input "Search" at bounding box center [654, 228] width 70 height 31
click at [846, 33] on input "text" at bounding box center [901, 25] width 152 height 31
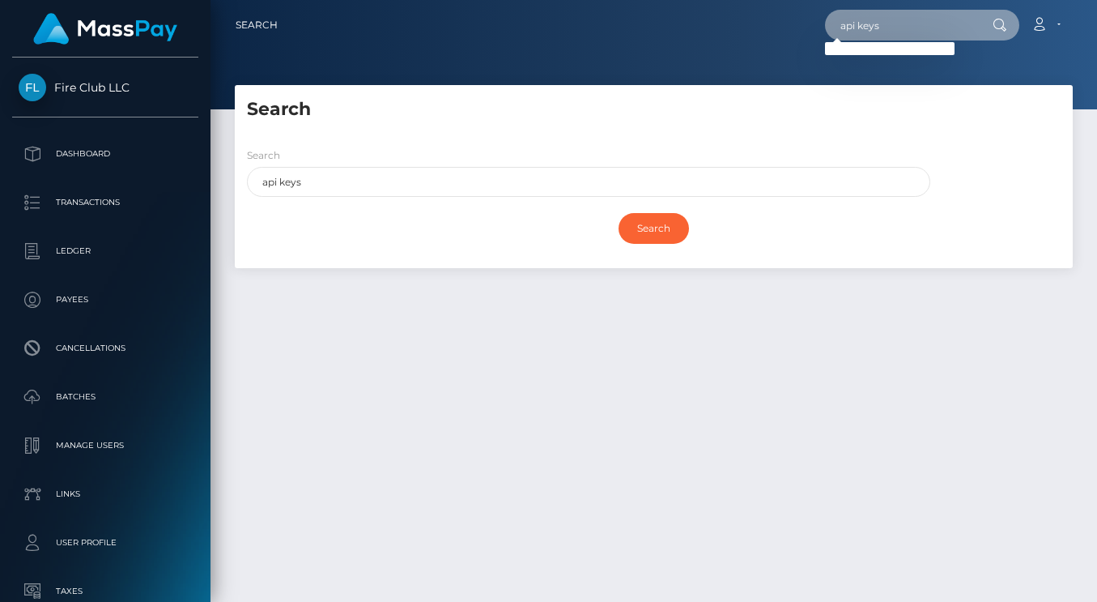
type input "api keys"
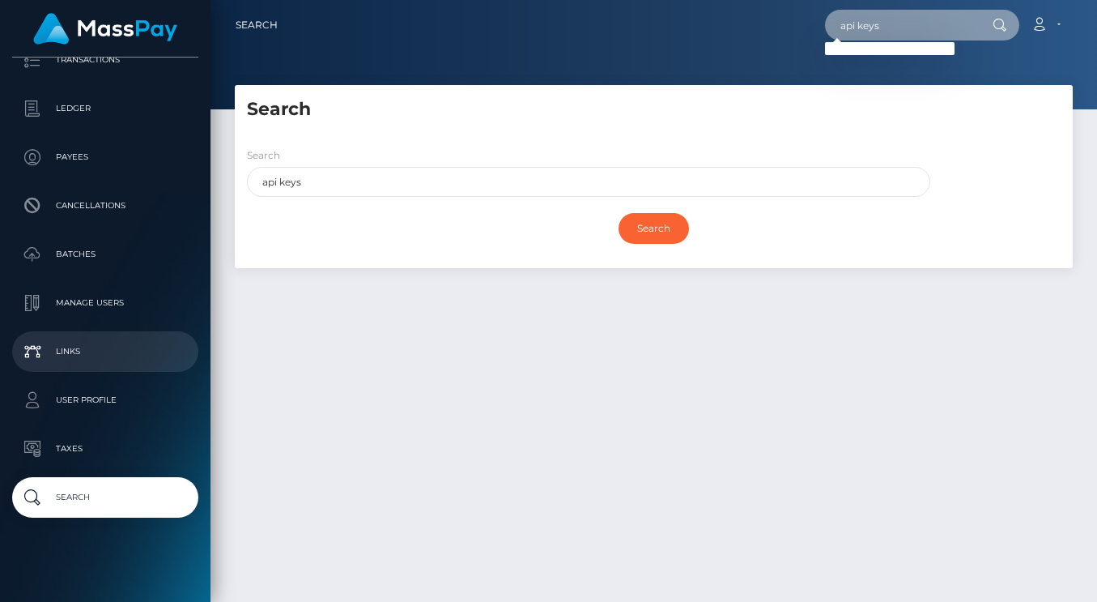
scroll to position [143, 0]
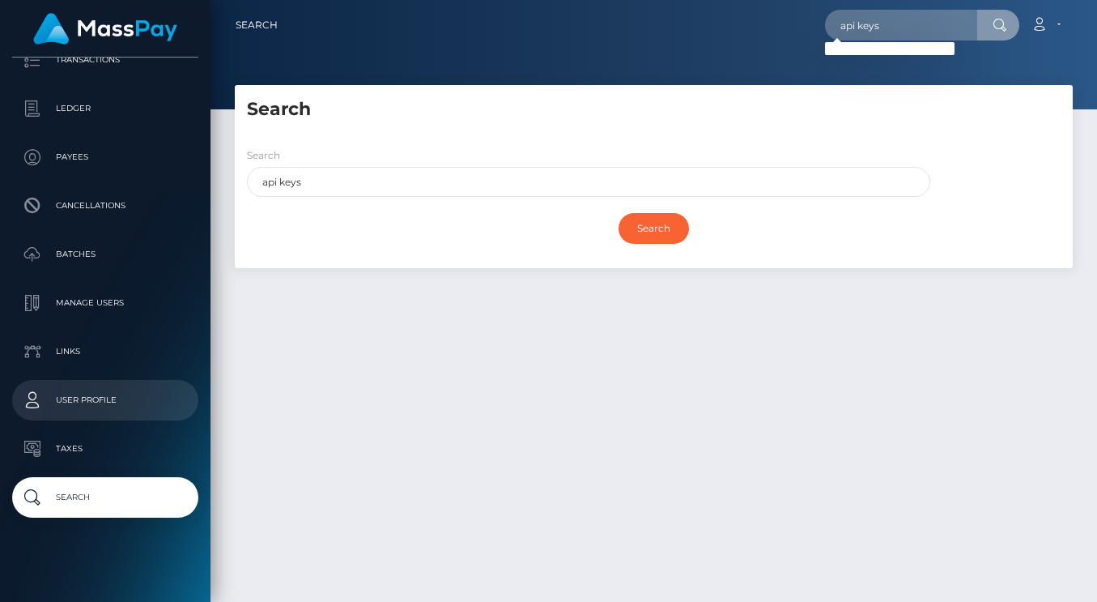
click at [109, 404] on p "User Profile" at bounding box center [105, 400] width 173 height 24
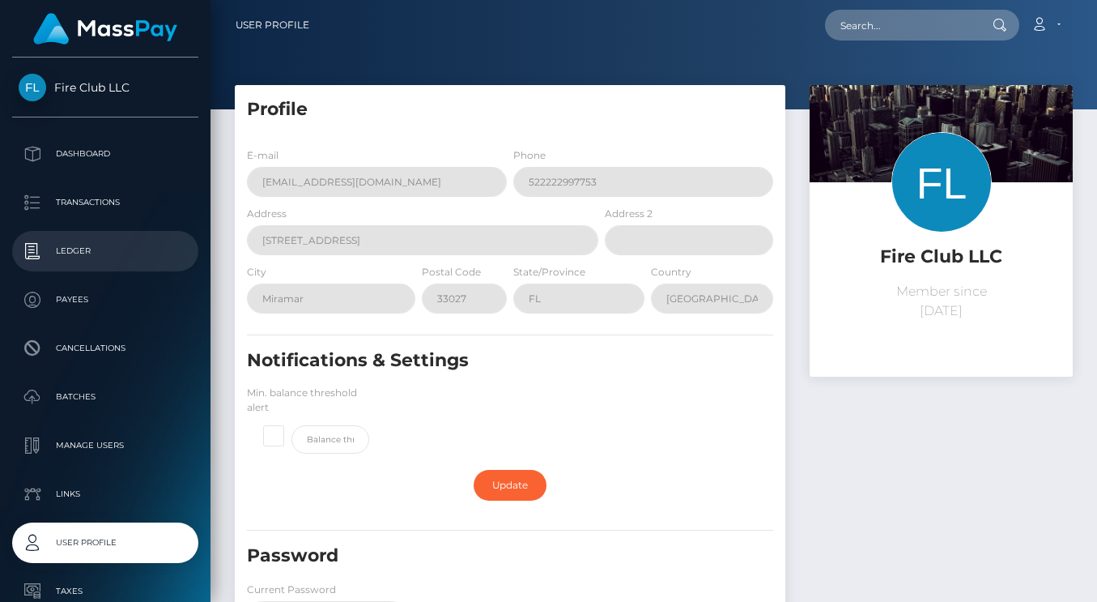
click at [102, 249] on p "Ledger" at bounding box center [105, 251] width 173 height 24
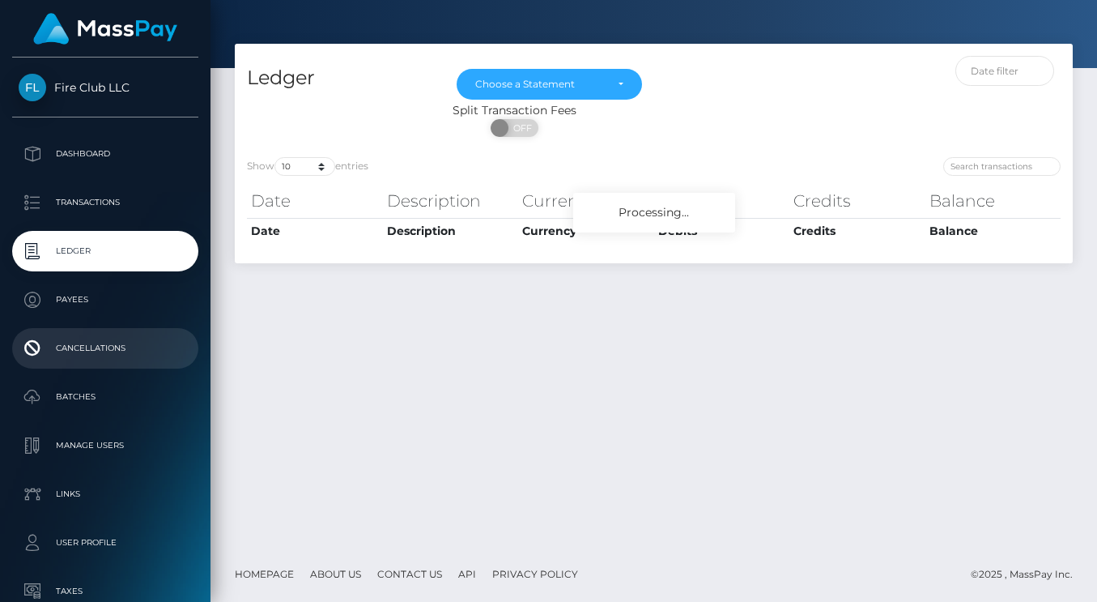
scroll to position [21, 0]
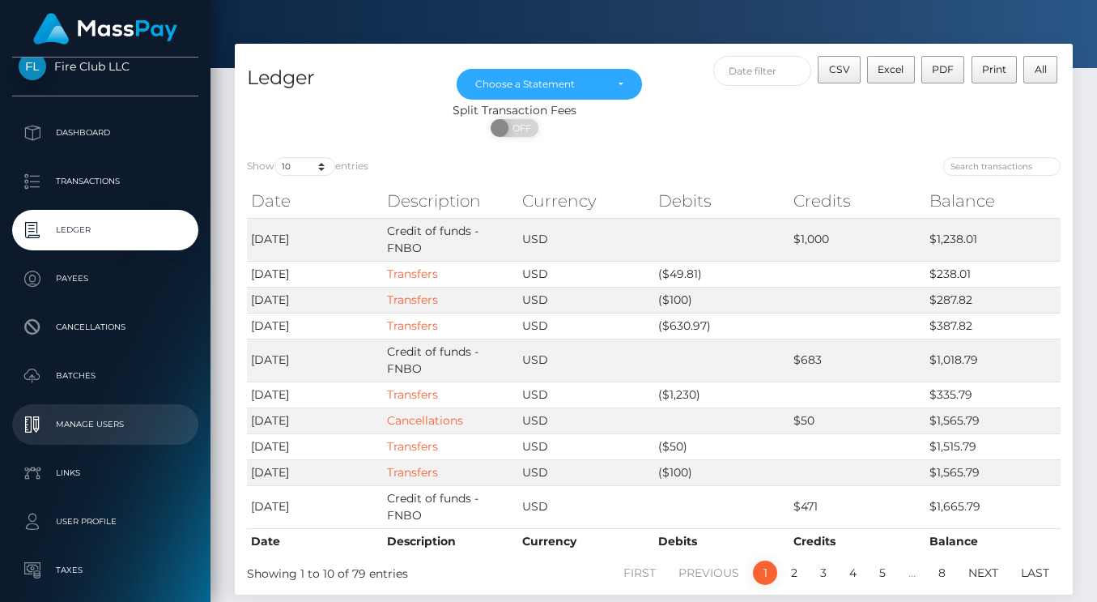
click at [106, 423] on p "Manage Users" at bounding box center [105, 424] width 173 height 24
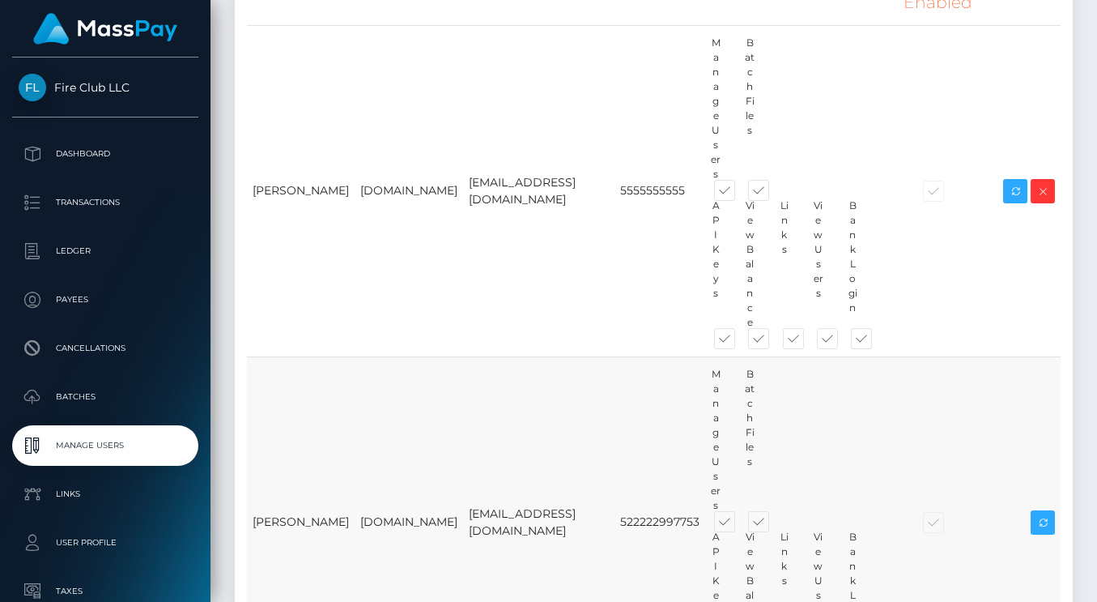
scroll to position [202, 0]
checkbox input "true"
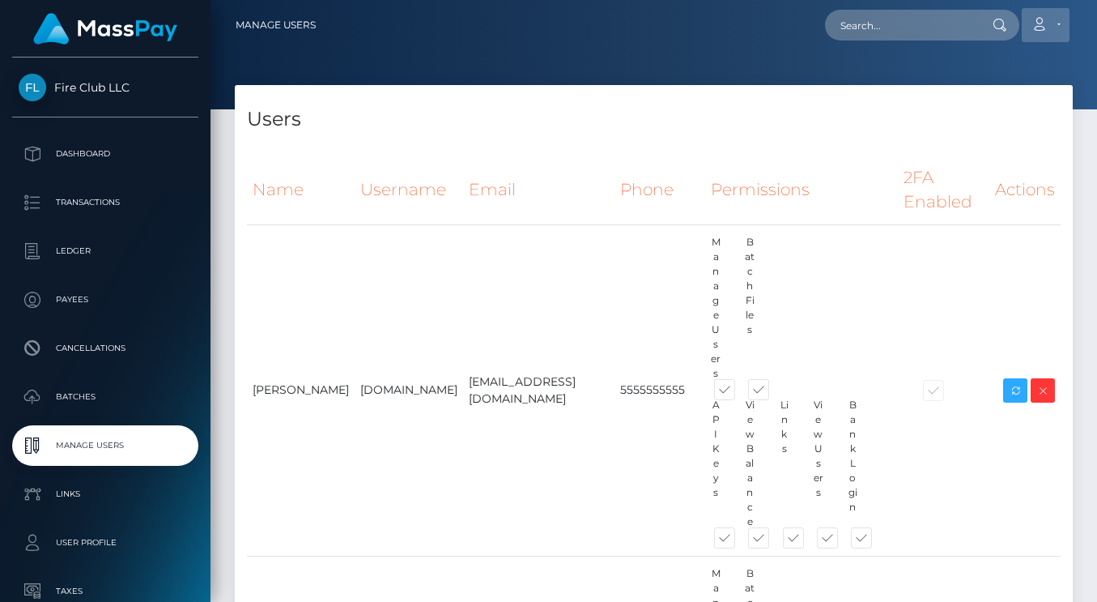
scroll to position [0, 0]
click at [1054, 36] on link "Account" at bounding box center [1046, 25] width 48 height 34
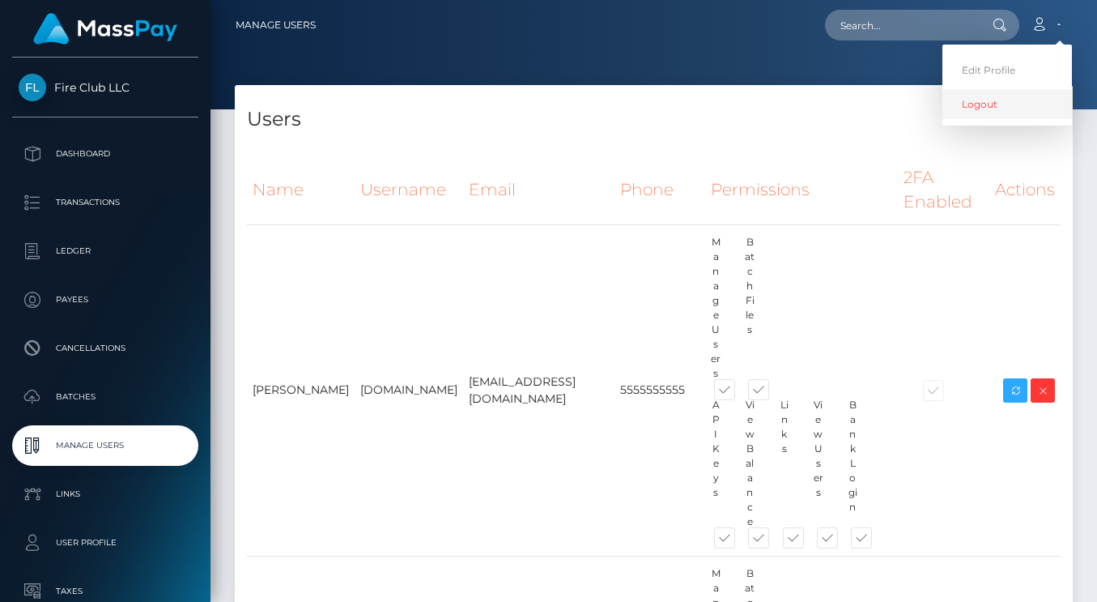
click at [998, 102] on link "Logout" at bounding box center [1008, 104] width 130 height 30
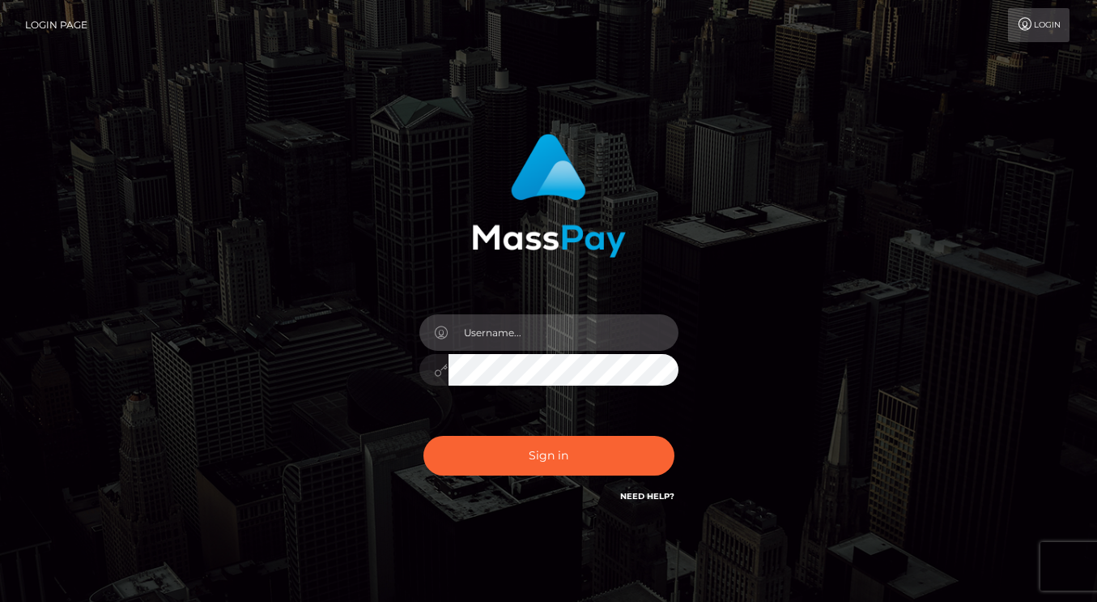
type input "[DOMAIN_NAME]"
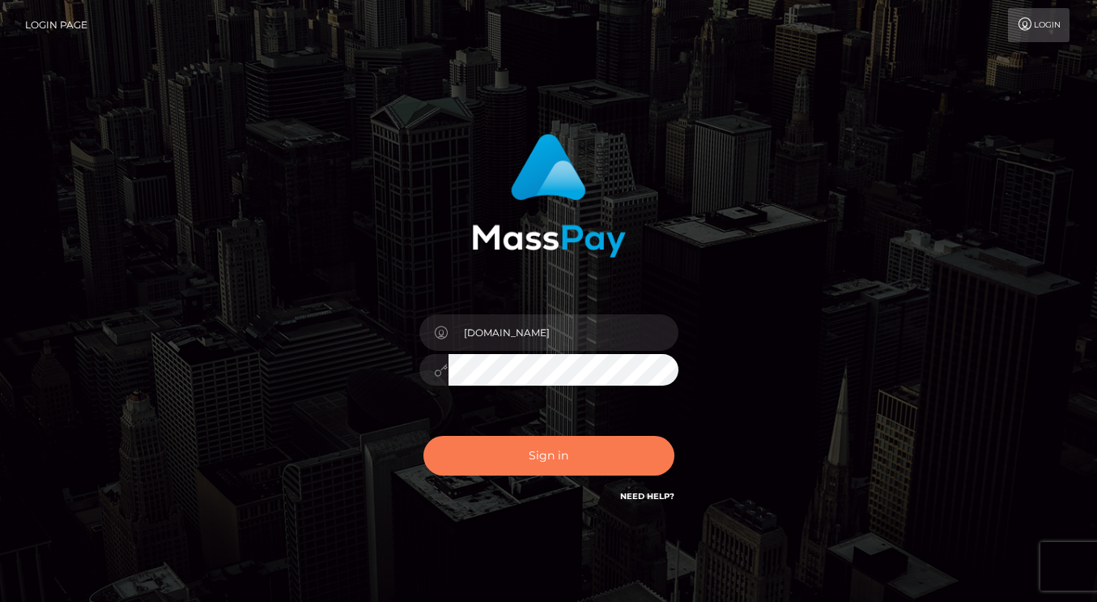
click at [568, 466] on button "Sign in" at bounding box center [549, 456] width 251 height 40
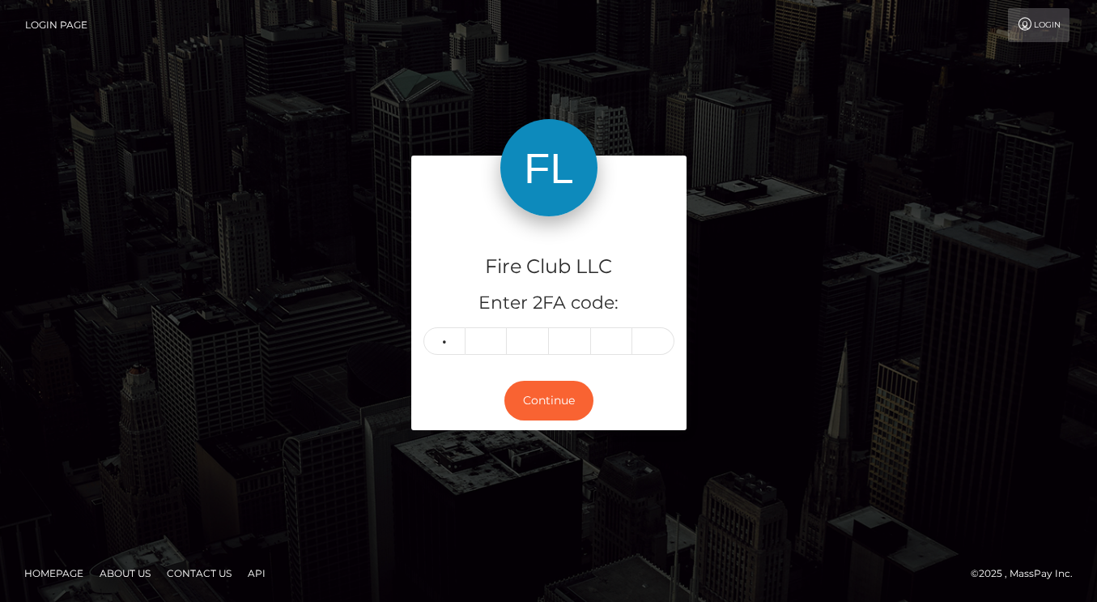
type input "6"
type input "3"
type input "8"
type input "4"
type input "7"
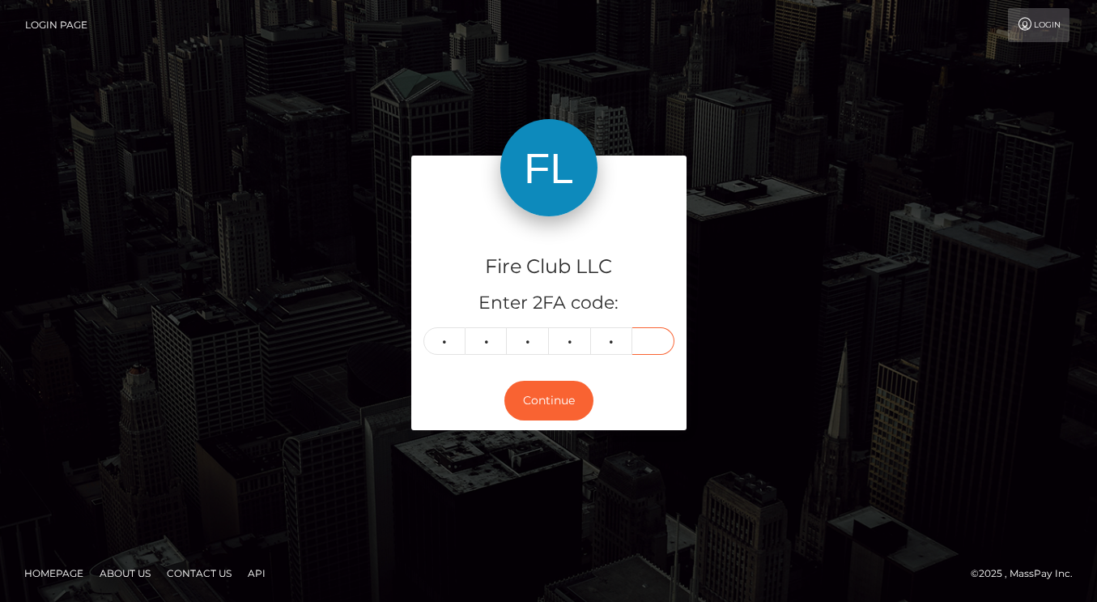
type input "0"
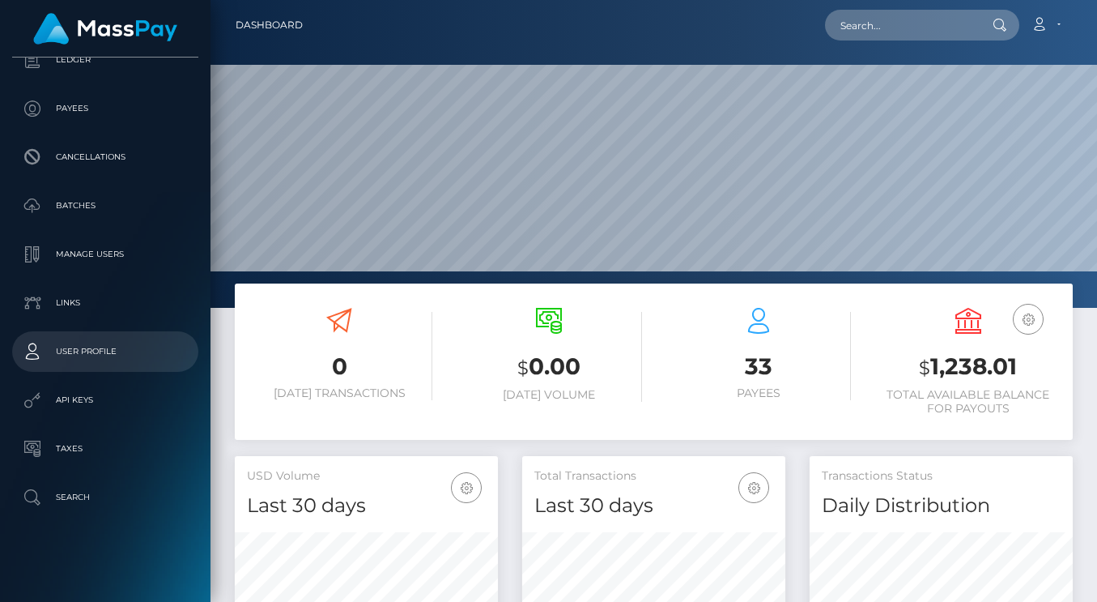
scroll to position [191, 0]
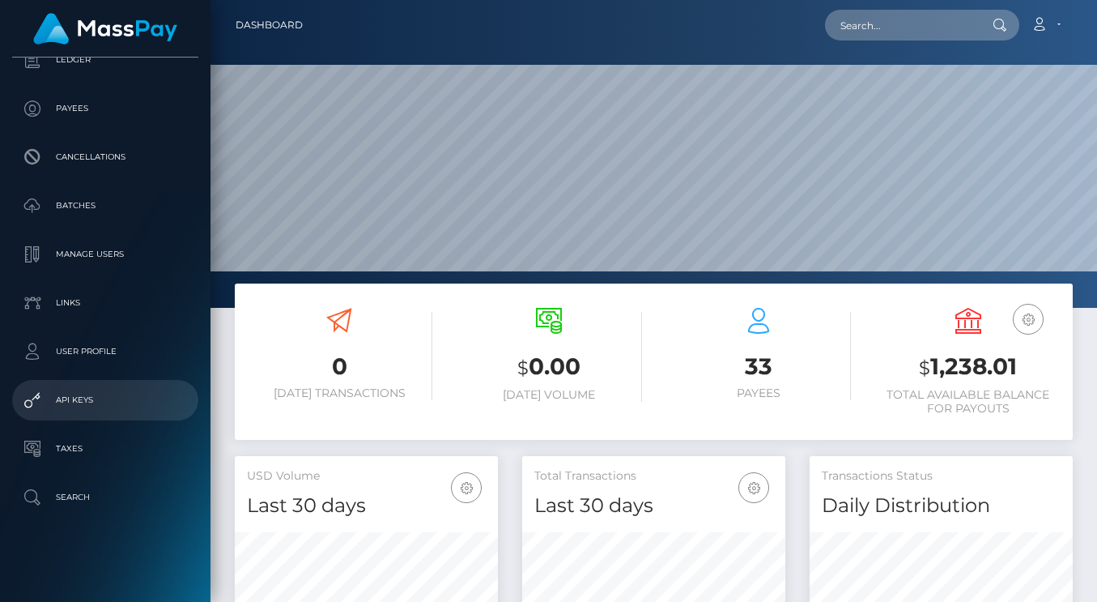
click at [72, 403] on p "API Keys" at bounding box center [105, 400] width 173 height 24
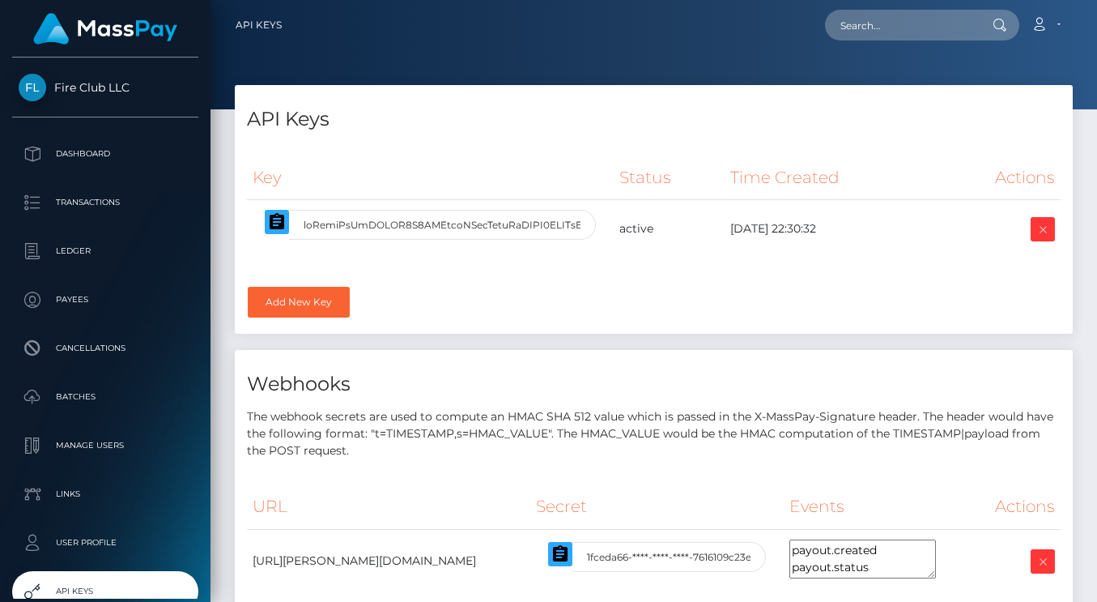
select select
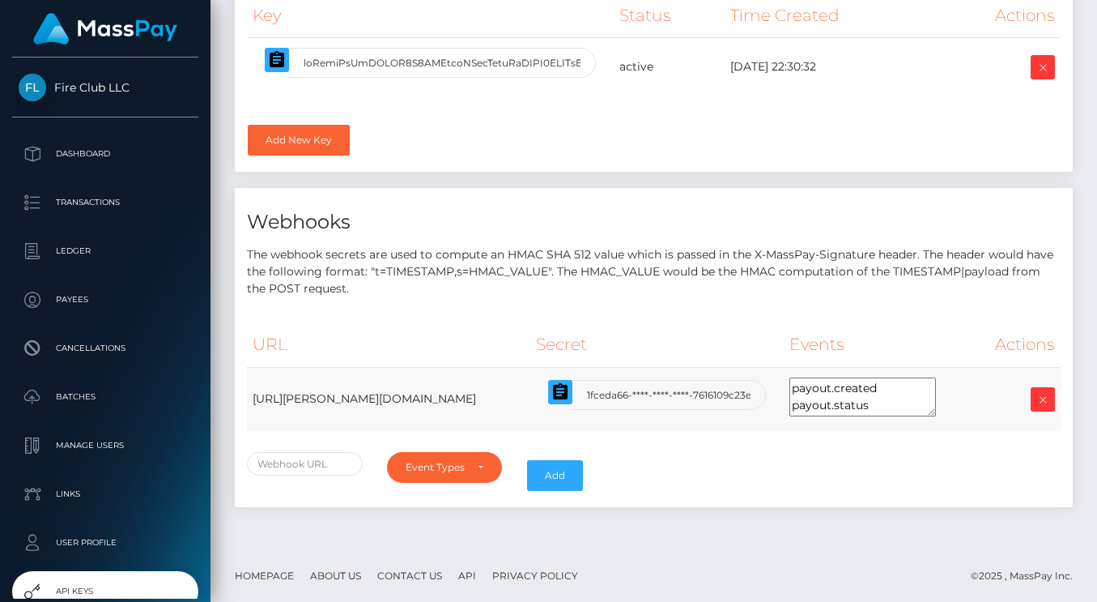
scroll to position [161, 0]
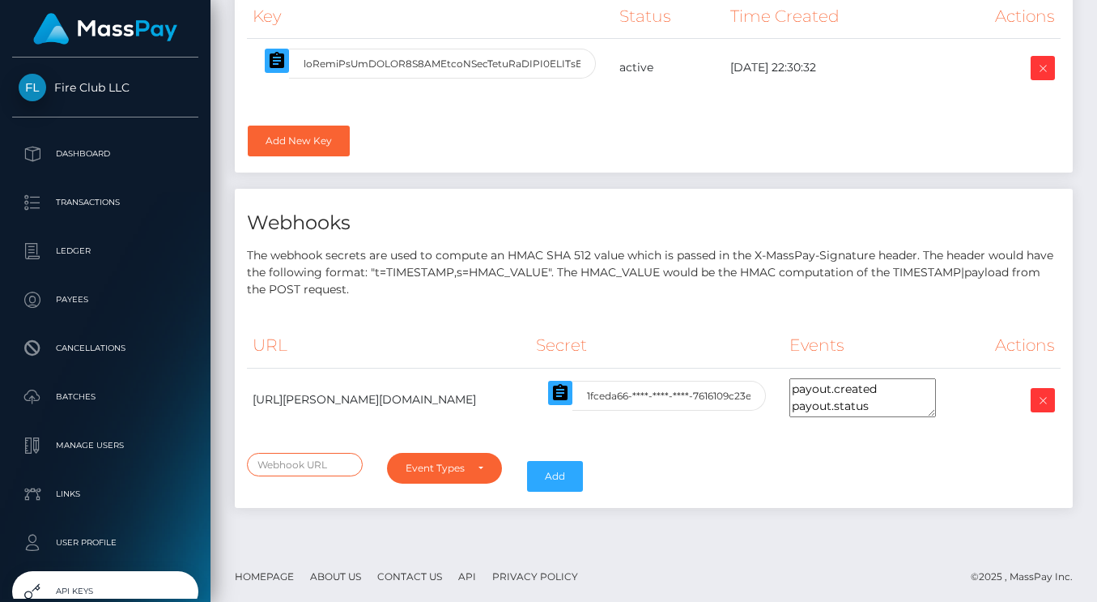
click at [283, 460] on input "text" at bounding box center [305, 464] width 116 height 23
paste input "[URL][PERSON_NAME][DOMAIN_NAME]"
type input "[URL][PERSON_NAME][DOMAIN_NAME]"
click at [486, 464] on div "Event Types" at bounding box center [445, 468] width 116 height 31
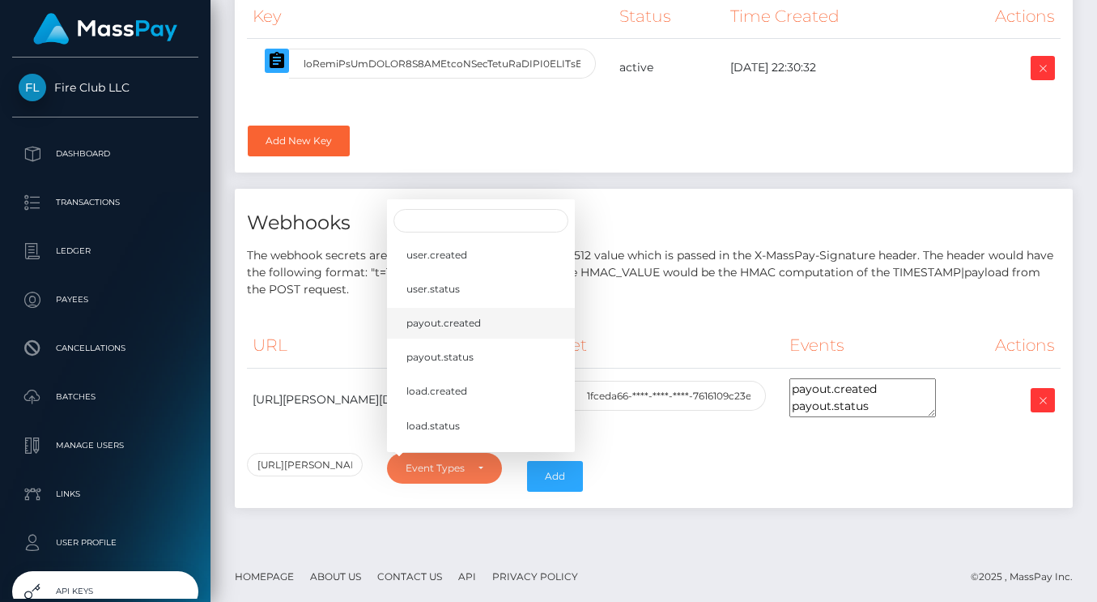
click at [462, 327] on span "payout.created" at bounding box center [444, 323] width 75 height 15
select select "payout.created"
click at [481, 356] on link "payout.status" at bounding box center [481, 357] width 188 height 30
click at [539, 471] on button "Add" at bounding box center [555, 476] width 56 height 31
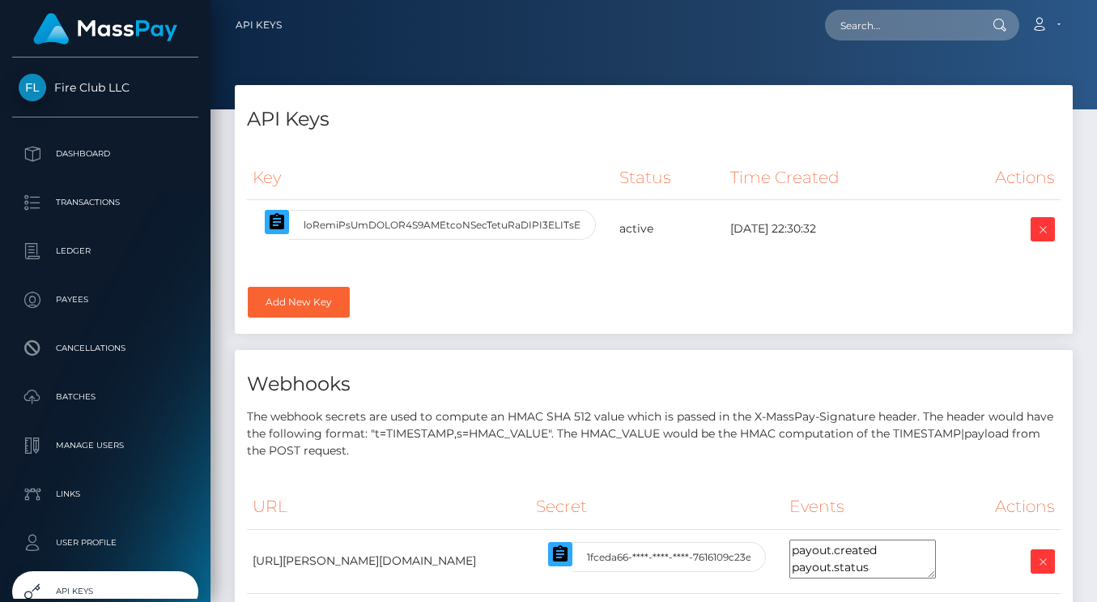
select select
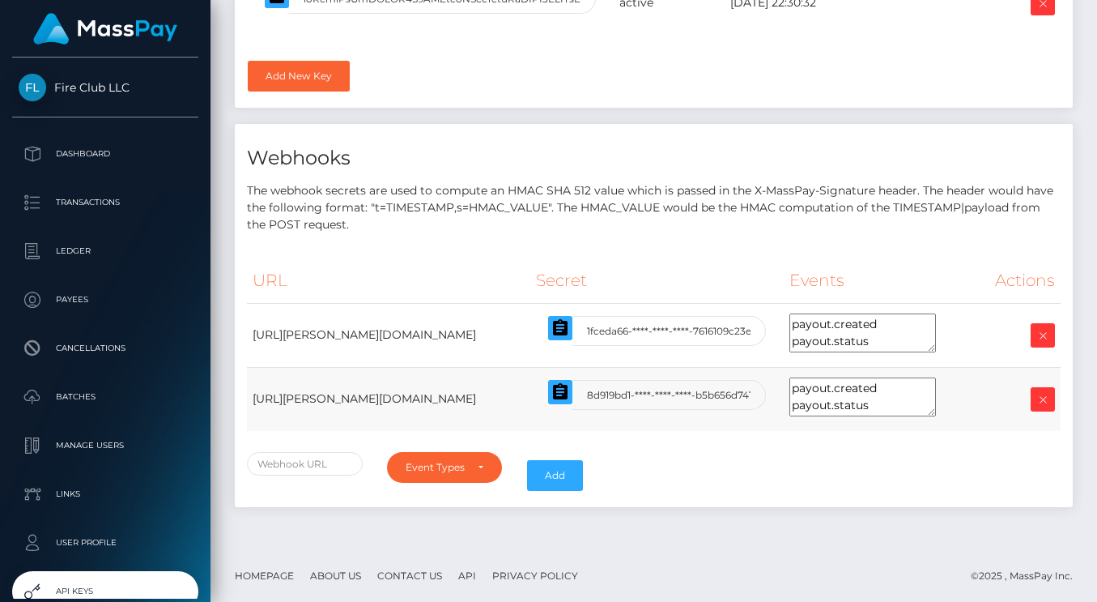
scroll to position [225, 0]
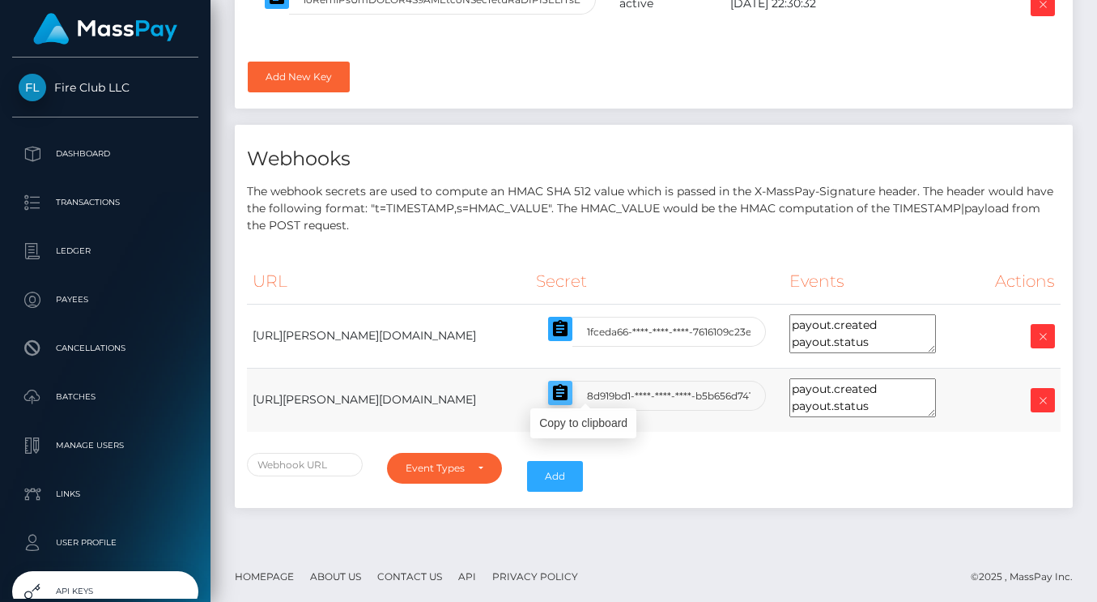
click at [570, 391] on icon "button" at bounding box center [560, 392] width 19 height 19
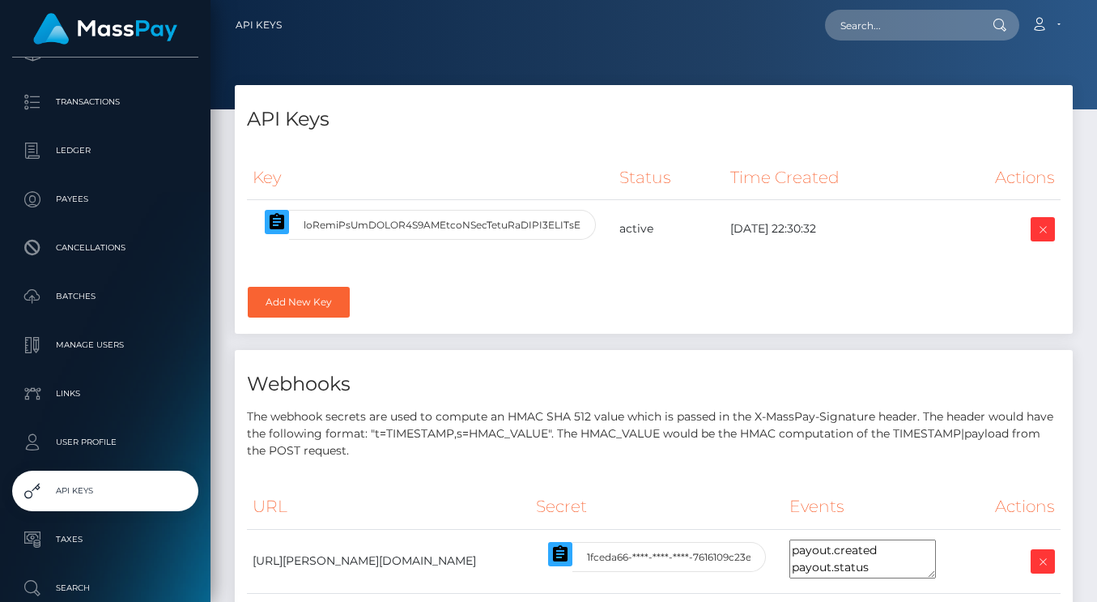
scroll to position [0, 0]
click at [1042, 36] on link "Account" at bounding box center [1046, 25] width 48 height 34
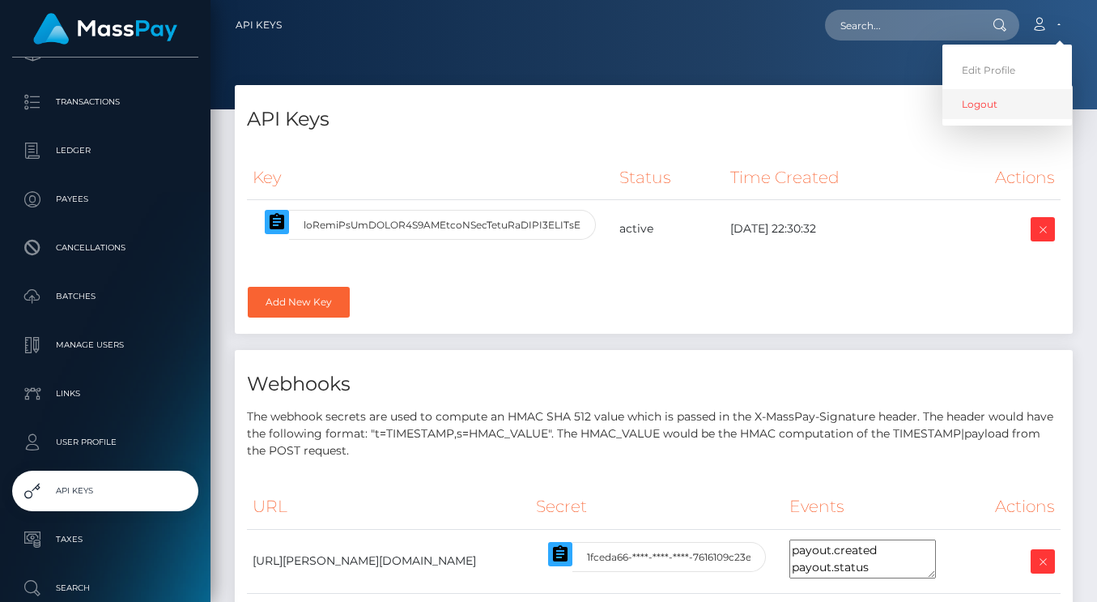
click at [994, 105] on link "Logout" at bounding box center [1008, 104] width 130 height 30
